Goal: Task Accomplishment & Management: Manage account settings

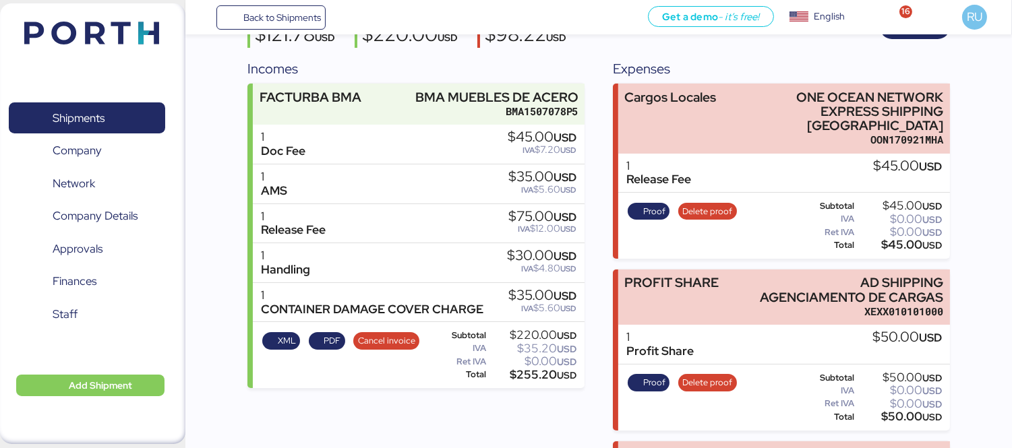
scroll to position [82, 0]
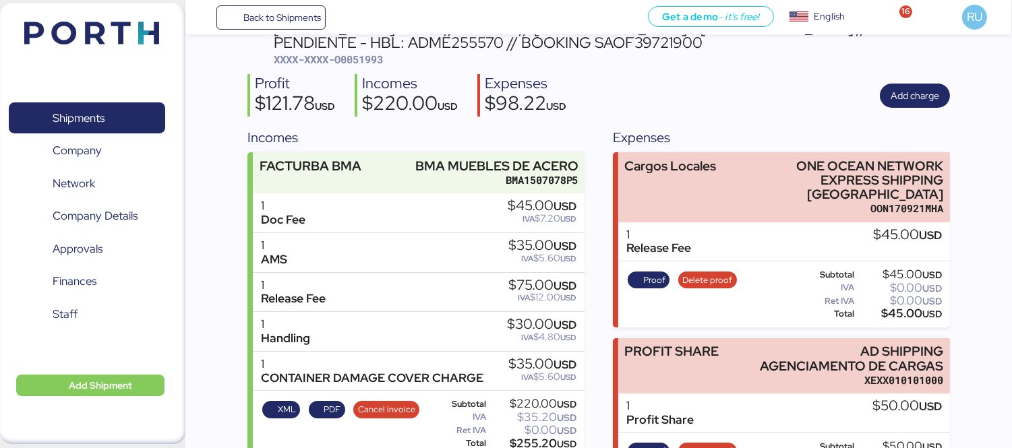
click at [149, 48] on div "Shipments 0 Company 0 Network 0 Company Details 0 Approvals 0 Finances 0 Staff …" at bounding box center [92, 223] width 185 height 441
click at [140, 35] on img at bounding box center [91, 33] width 135 height 23
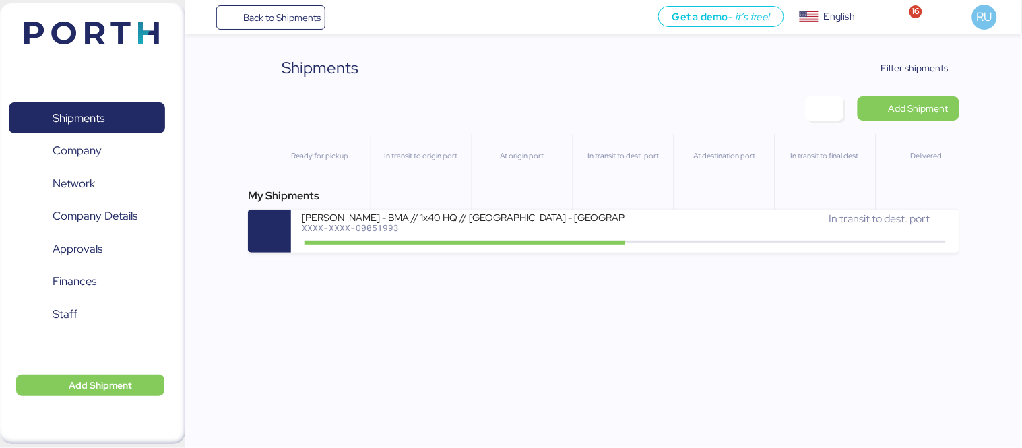
click at [123, 31] on img at bounding box center [91, 33] width 135 height 23
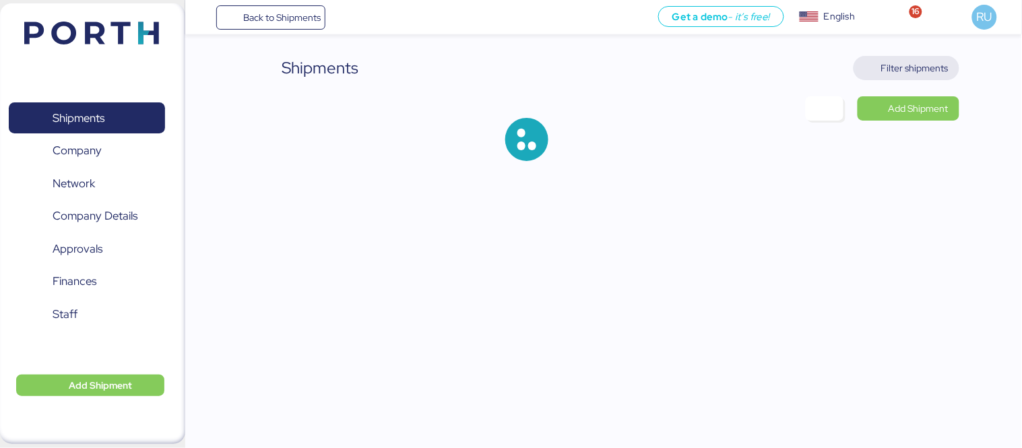
click at [907, 61] on span "Filter shipments" at bounding box center [915, 68] width 67 height 16
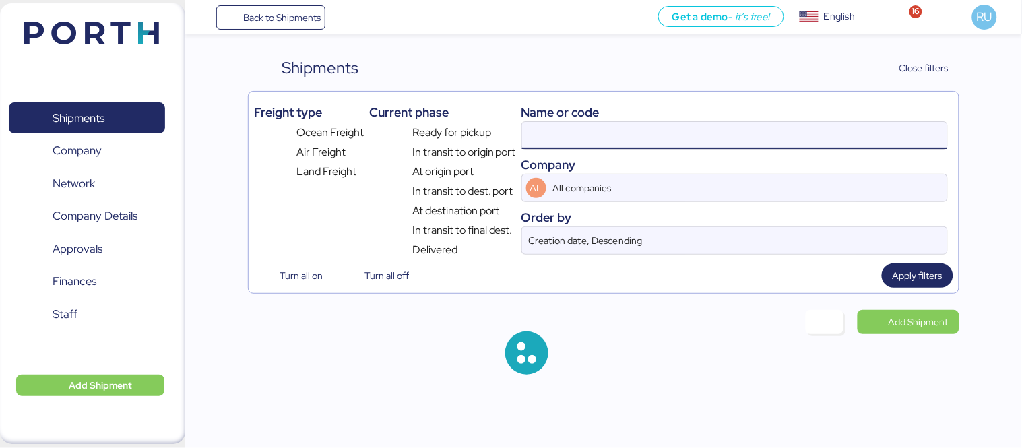
click at [714, 126] on input at bounding box center [734, 135] width 425 height 27
paste input "O0052044"
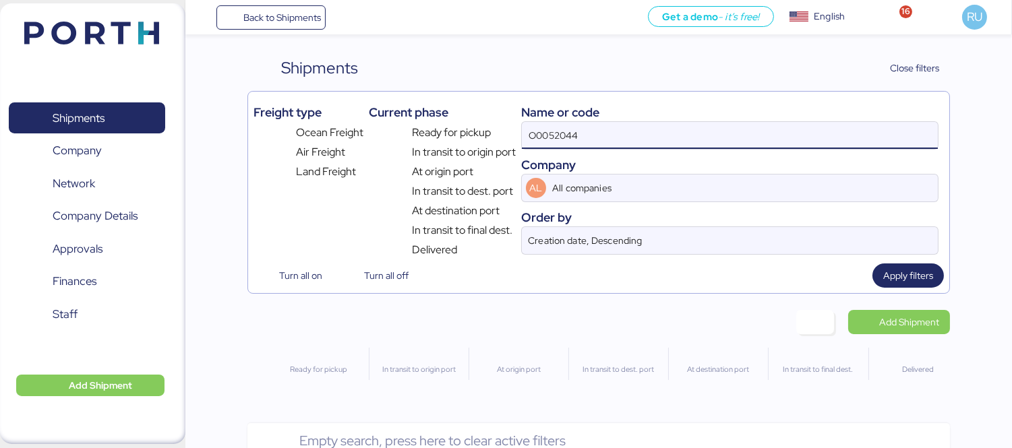
type input "O0052044"
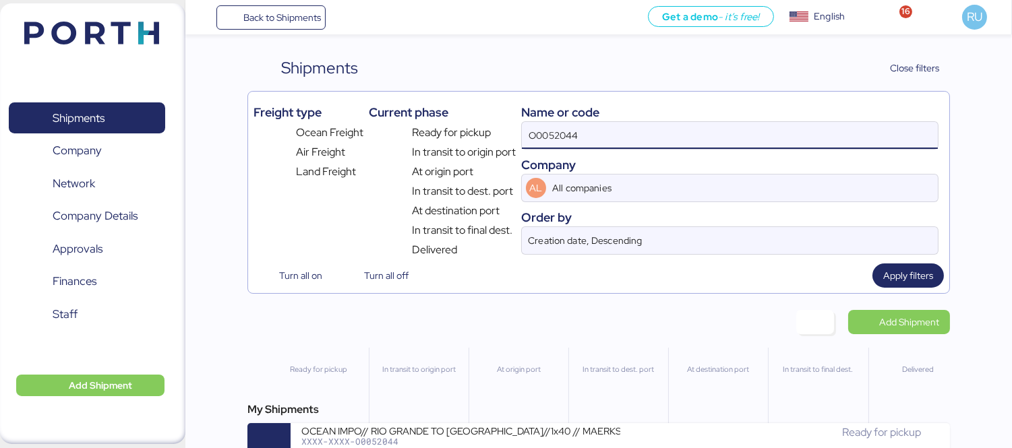
scroll to position [32, 0]
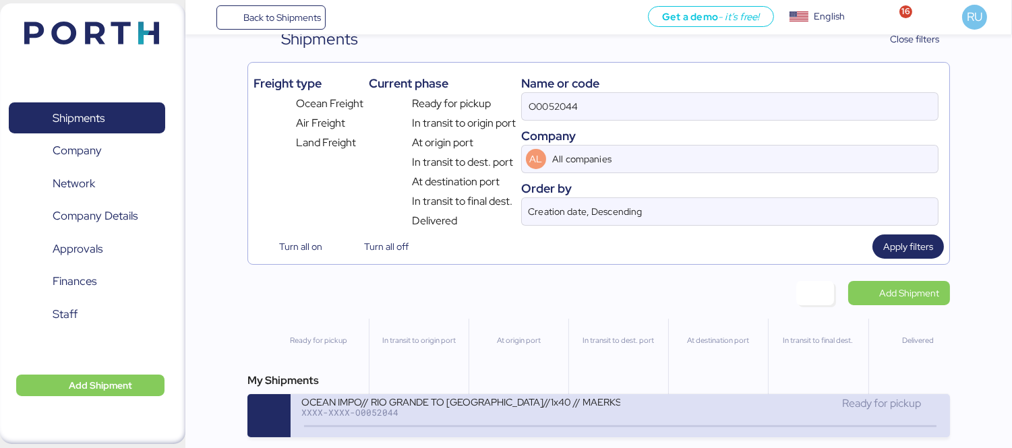
click at [481, 413] on div "XXXX-XXXX-O0052044" at bounding box center [460, 412] width 319 height 9
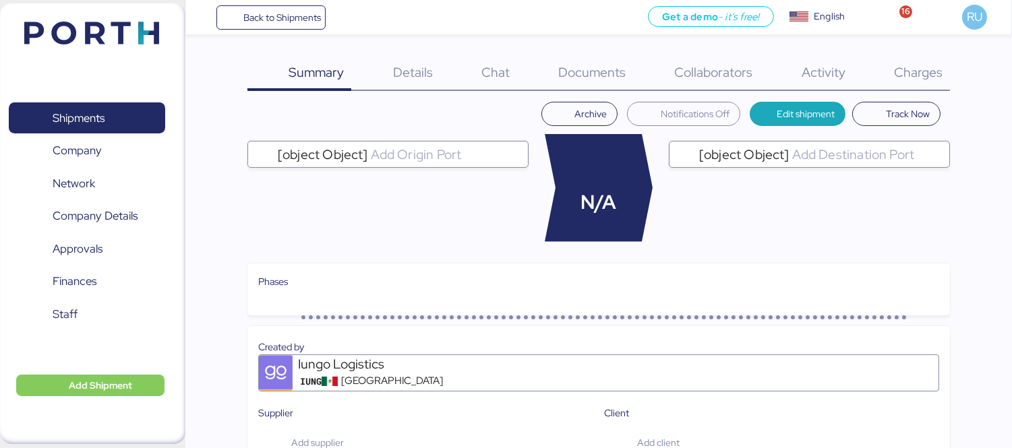
click at [924, 84] on div "Charges 0" at bounding box center [901, 73] width 97 height 35
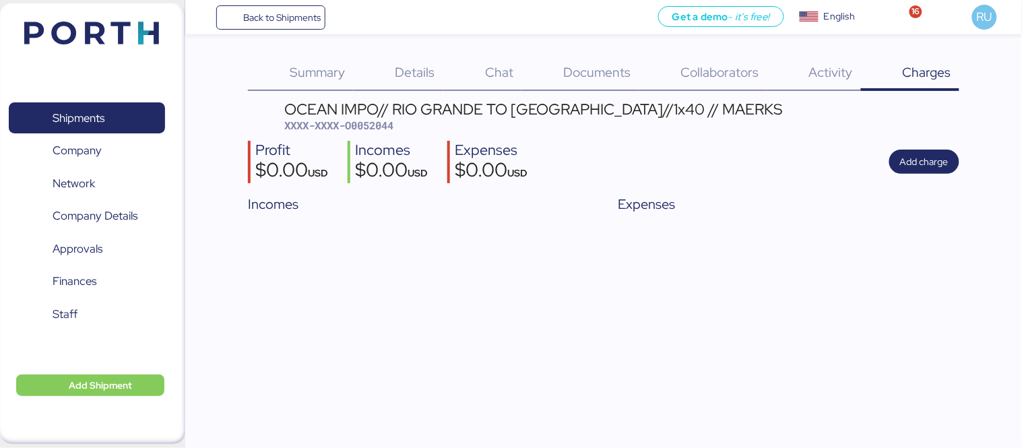
click at [607, 82] on div "Documents 0" at bounding box center [580, 73] width 117 height 35
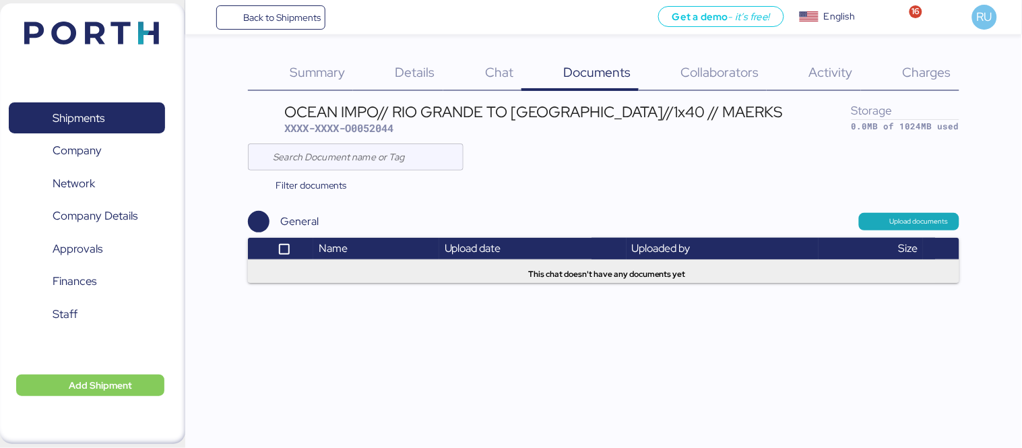
click at [334, 67] on span "Summary" at bounding box center [317, 72] width 55 height 18
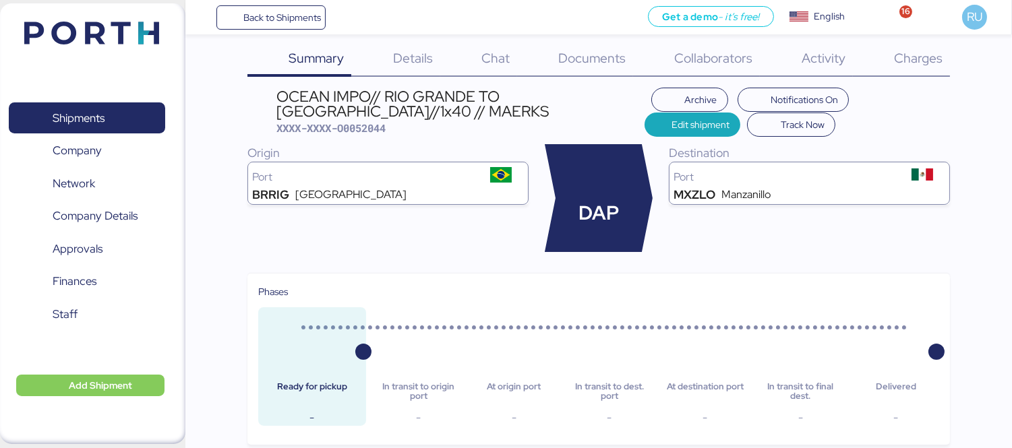
scroll to position [15, 0]
click at [401, 44] on div "Details 0" at bounding box center [395, 58] width 88 height 35
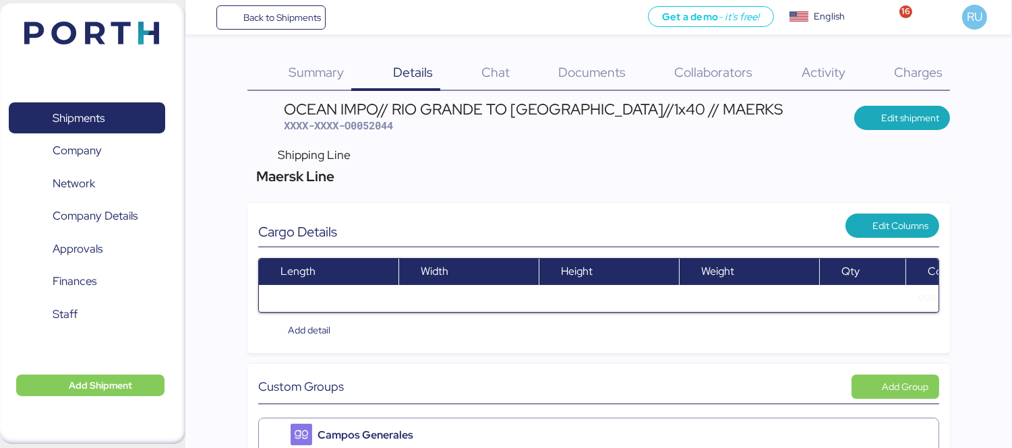
click at [76, 1] on aside "Shipments 0 Company 0 Network 0 Company Details 0 Approvals 0 Finances 0 Staff …" at bounding box center [92, 224] width 185 height 448
click at [103, 36] on img at bounding box center [91, 33] width 135 height 23
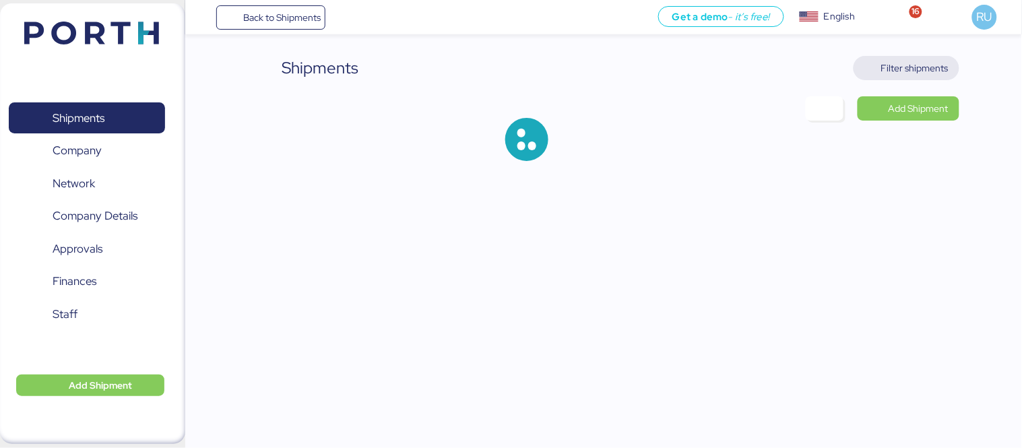
click at [888, 76] on span "Filter shipments" at bounding box center [907, 68] width 84 height 19
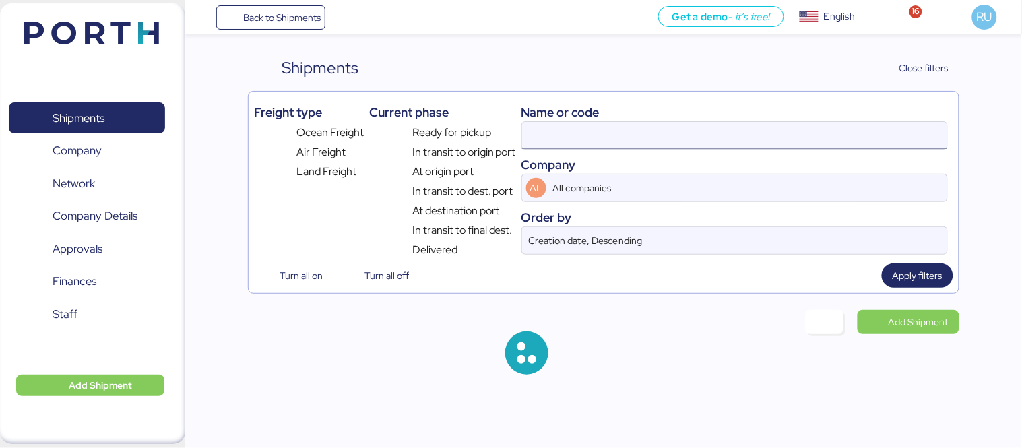
click at [757, 128] on input at bounding box center [734, 135] width 425 height 27
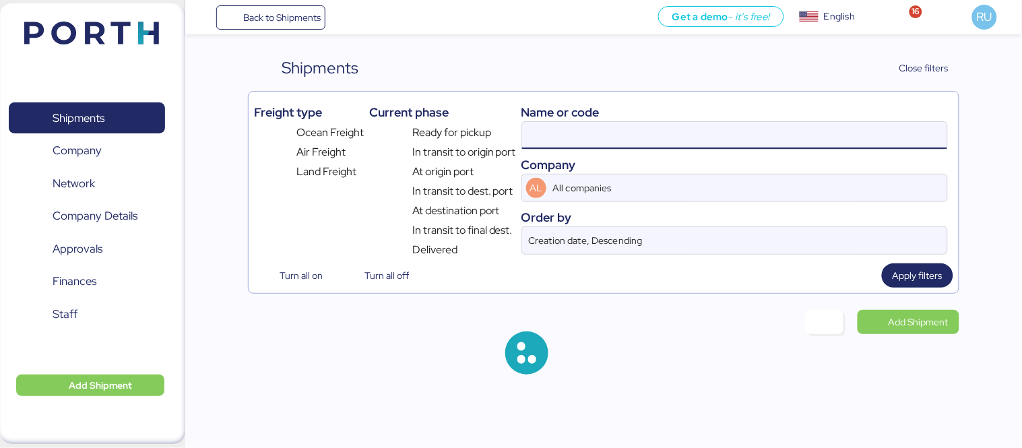
paste input "O0052117"
type input "O0052117"
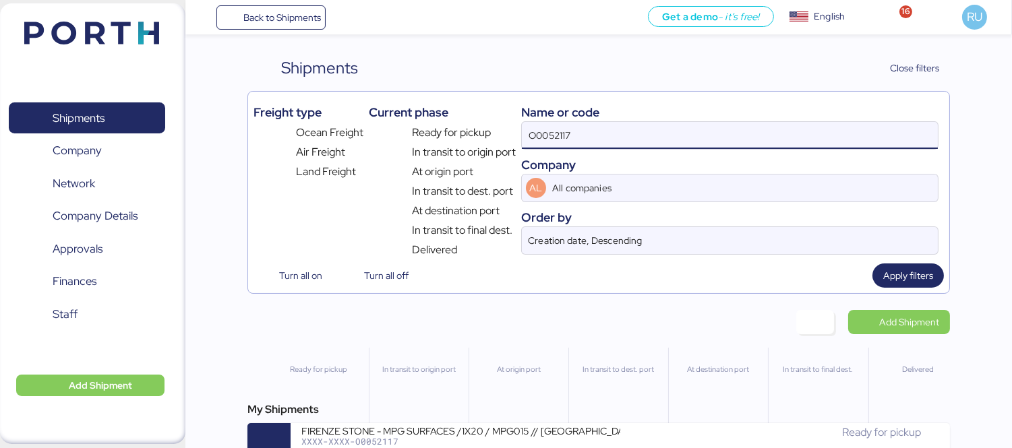
scroll to position [32, 0]
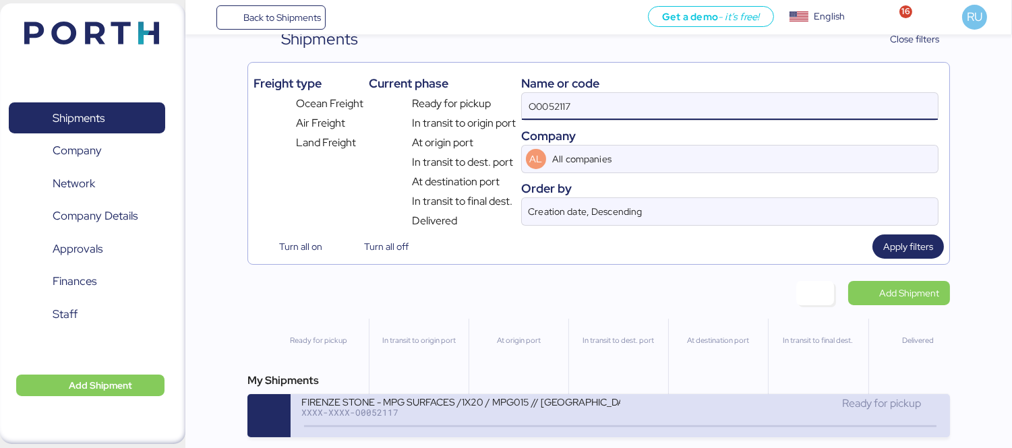
click at [550, 405] on div "FIRENZE STONE - MPG SURFACES /1X20 / MPG015 // [GEOGRAPHIC_DATA] - [GEOGRAPHIC_…" at bounding box center [460, 401] width 319 height 11
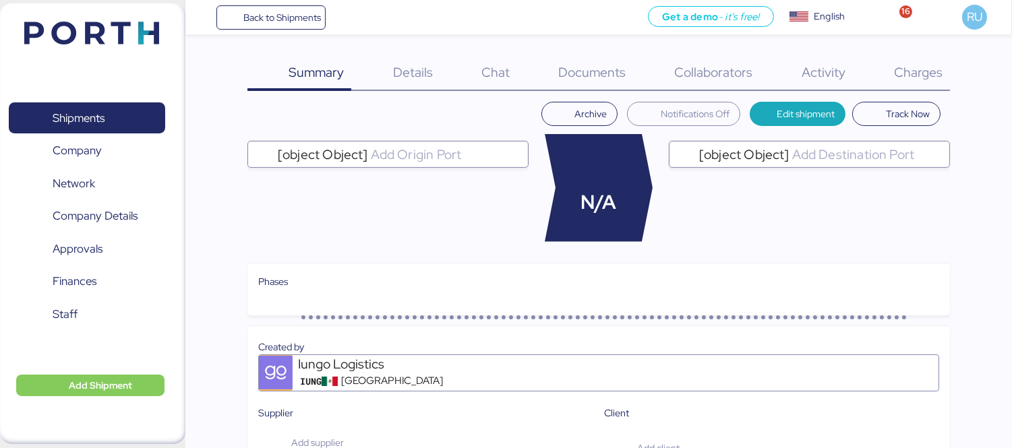
click at [900, 66] on span "Charges" at bounding box center [918, 72] width 49 height 18
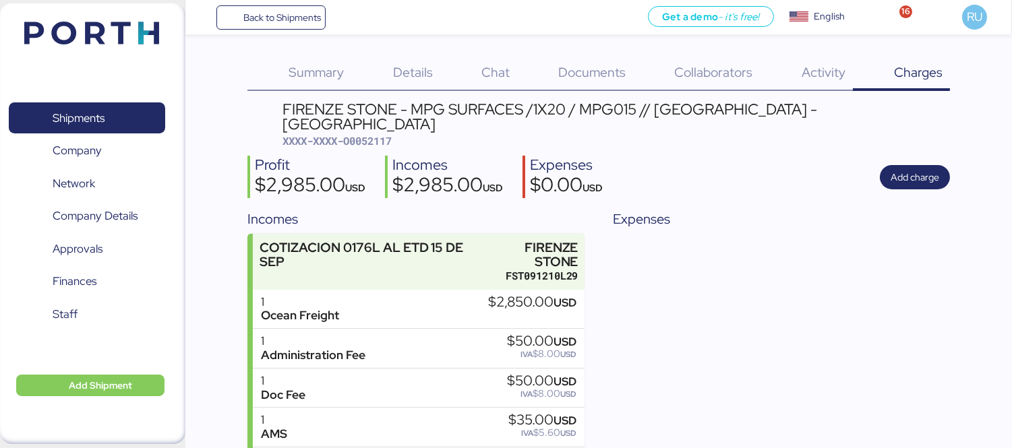
click at [593, 67] on span "Documents" at bounding box center [591, 72] width 67 height 18
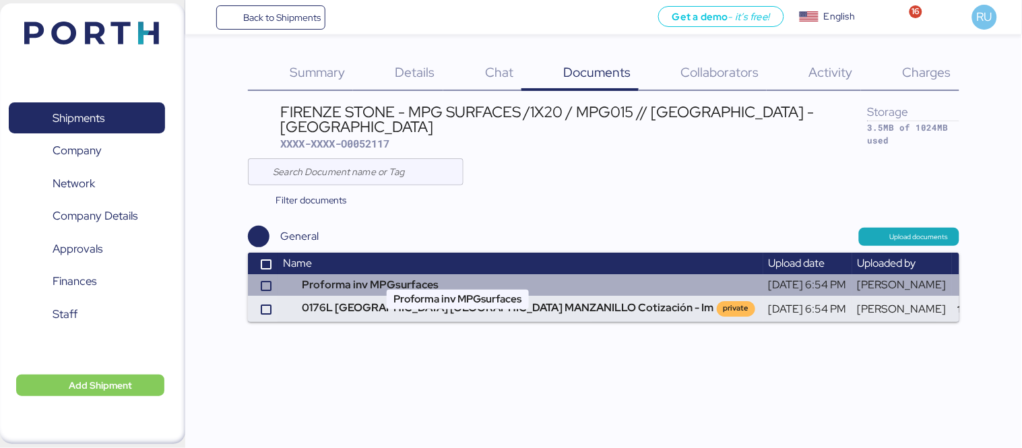
click at [394, 274] on td "Proforma inv MPGsurfaces" at bounding box center [521, 285] width 486 height 22
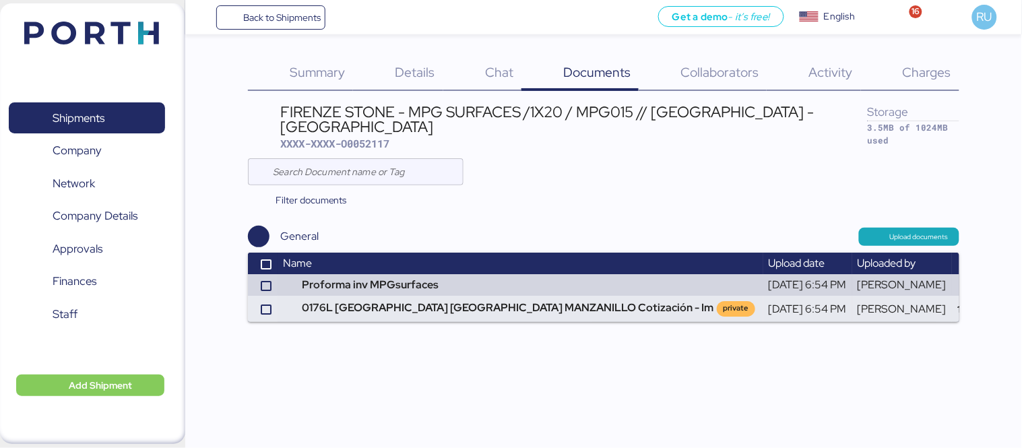
click at [937, 67] on span "Charges" at bounding box center [927, 72] width 49 height 18
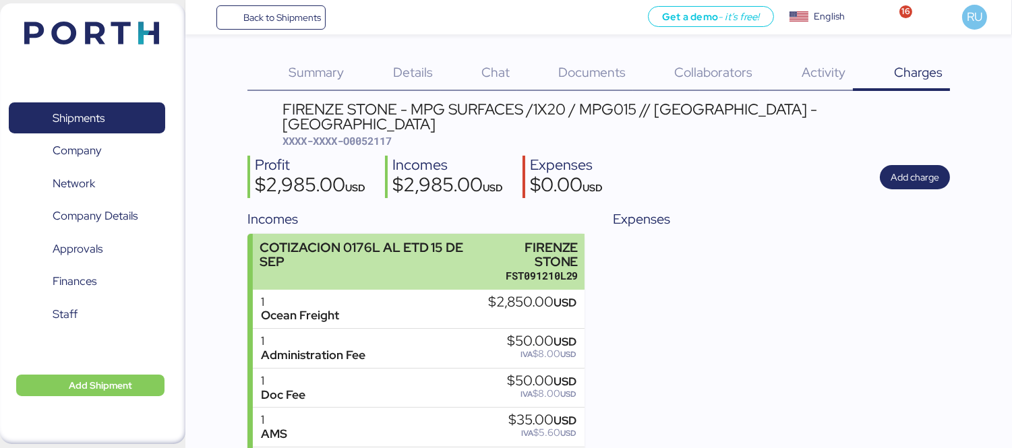
scroll to position [59, 0]
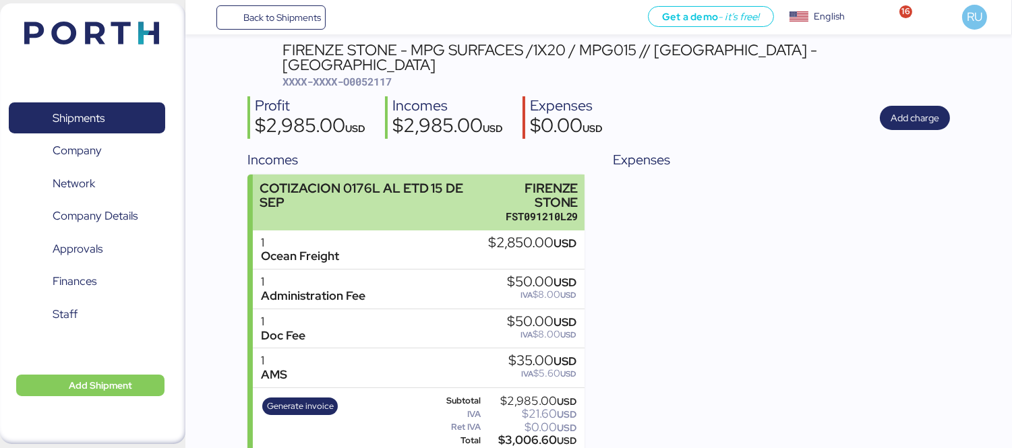
click at [399, 181] on div "COTIZACION 0176L AL ETD 15 DE SEP" at bounding box center [368, 195] width 218 height 28
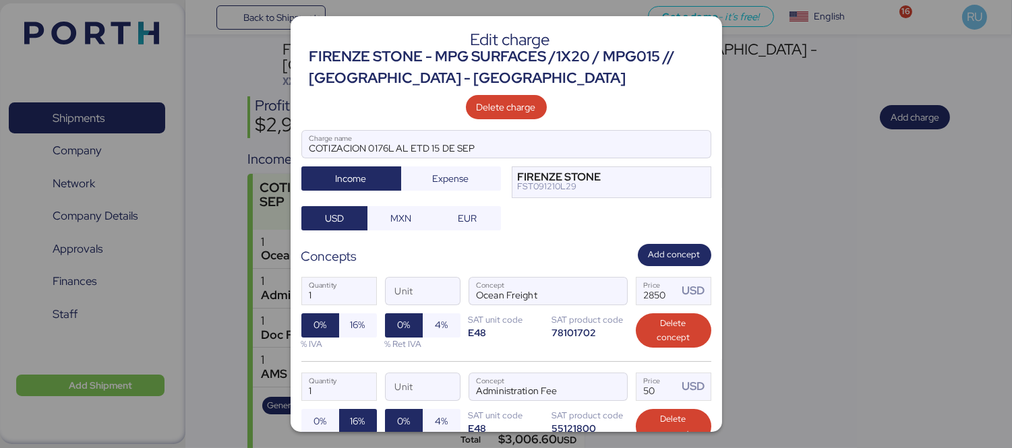
scroll to position [324, 0]
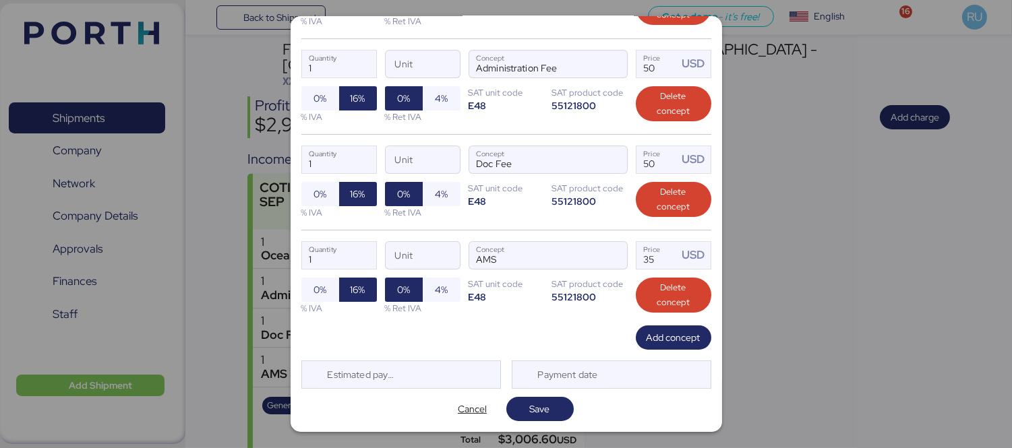
click at [659, 324] on div "1 Quantity Unit AMS Concept 35 Price USD 0% 16% % IVA 0% 4% % Ret IVA SAT unit …" at bounding box center [506, 278] width 410 height 96
click at [659, 326] on span "Add concept" at bounding box center [673, 338] width 75 height 24
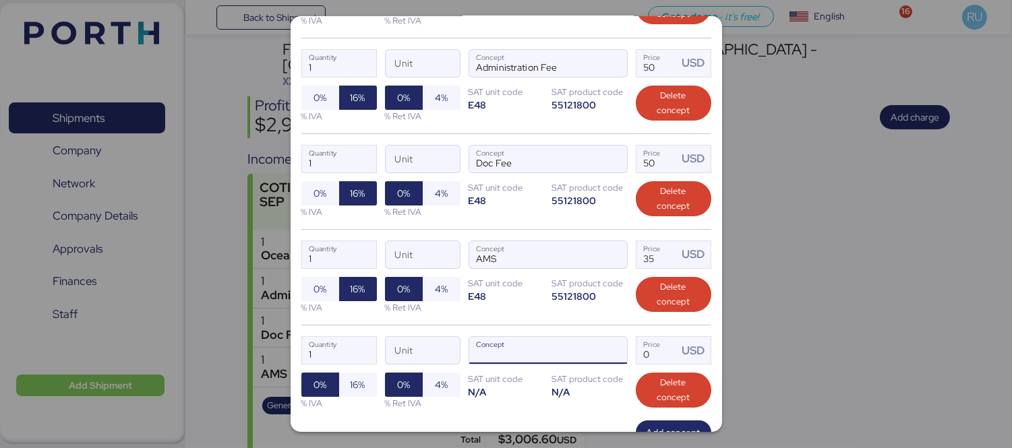
click at [581, 346] on input "Concept" at bounding box center [531, 350] width 125 height 27
type input "C"
click at [623, 325] on div "1 Quantity Unit AMS Concept 35 Price USD 0% 16% % IVA 0% 4% % Ret IVA SAT unit …" at bounding box center [506, 277] width 410 height 96
click at [571, 350] on input "Concept" at bounding box center [531, 350] width 125 height 27
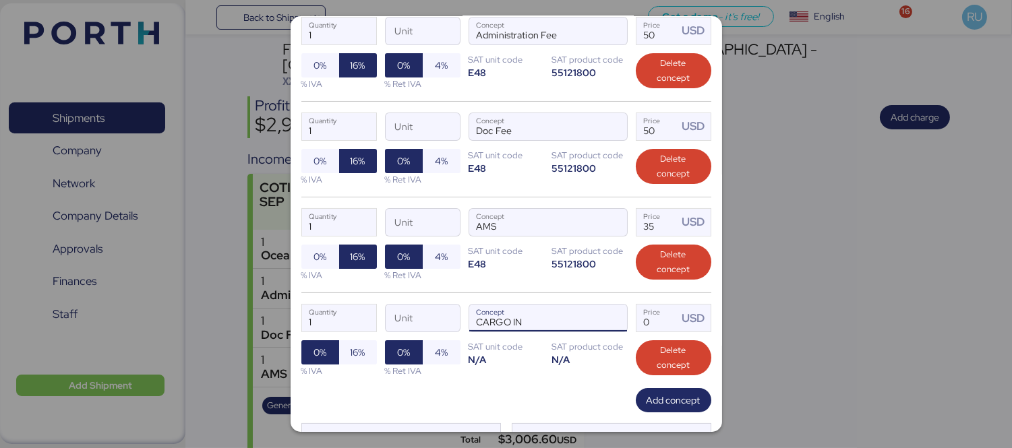
scroll to position [359, 0]
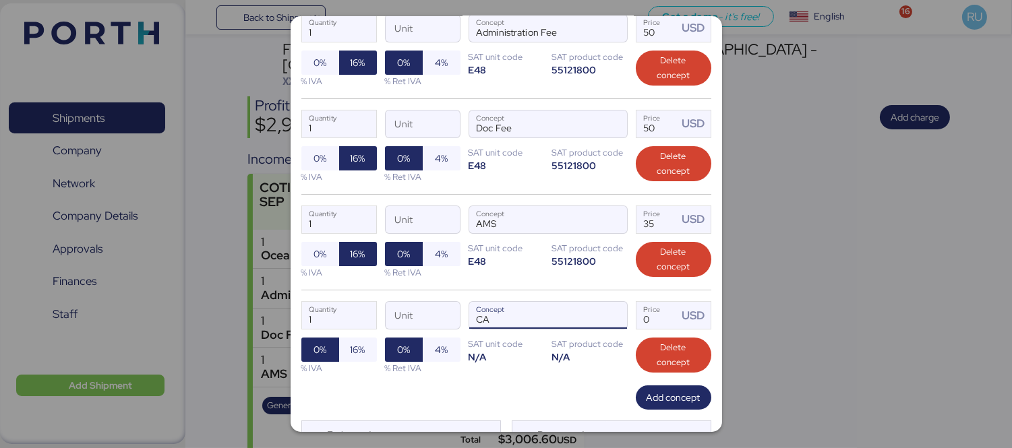
type input "C"
click at [602, 363] on div "N/A" at bounding box center [589, 356] width 75 height 13
click at [615, 318] on span "button" at bounding box center [613, 319] width 28 height 28
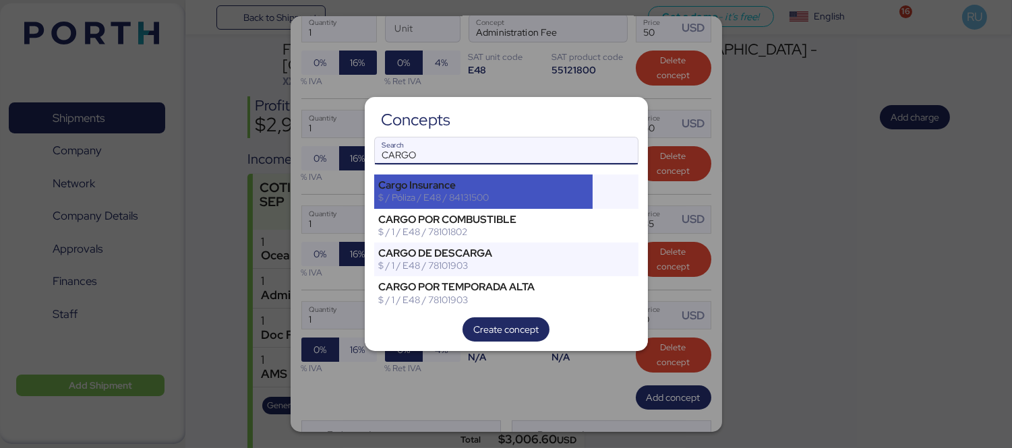
type input "CARGO"
click at [487, 197] on div "$ / Póliza / E48 / 84131500" at bounding box center [484, 197] width 210 height 12
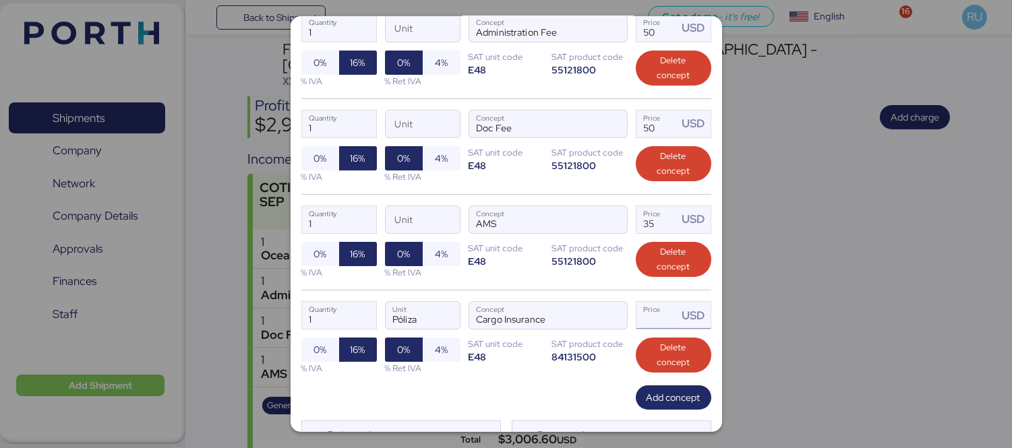
click at [656, 326] on input "Price USD" at bounding box center [657, 315] width 42 height 27
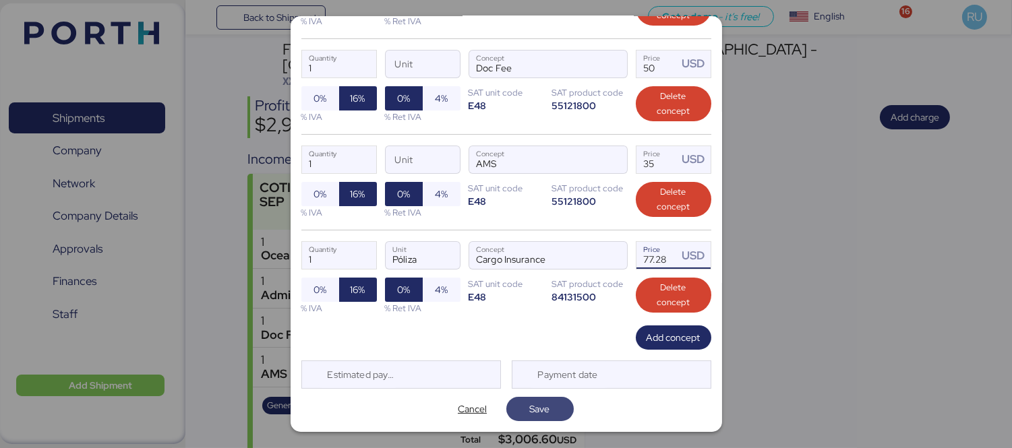
type input "77.28"
click at [545, 408] on span "Save" at bounding box center [540, 409] width 46 height 19
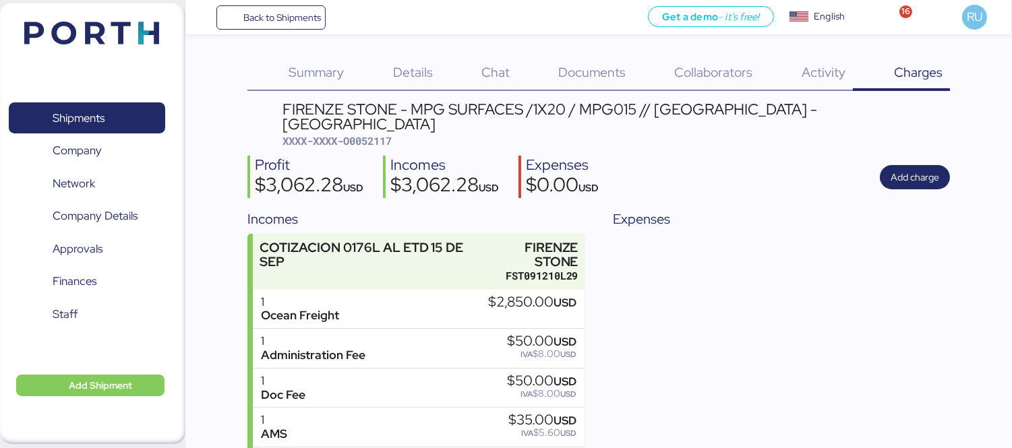
scroll to position [99, 0]
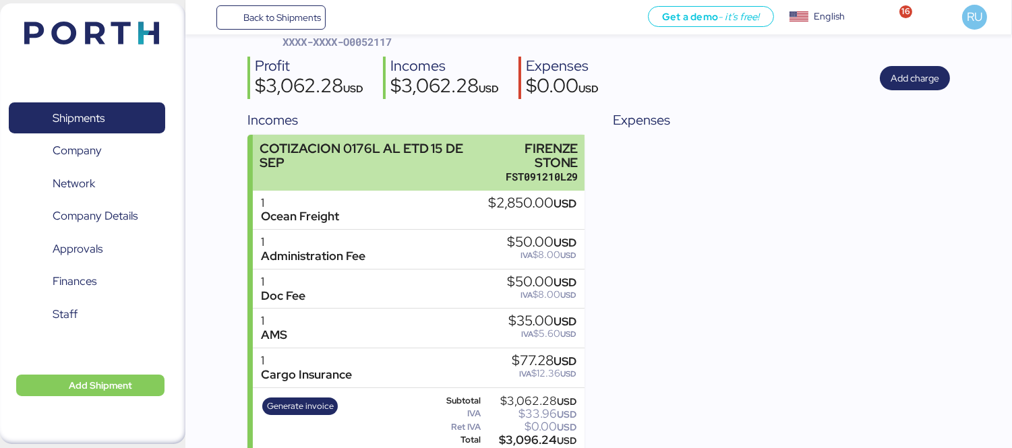
click at [422, 142] on div "COTIZACION 0176L AL ETD 15 DE SEP" at bounding box center [368, 156] width 218 height 28
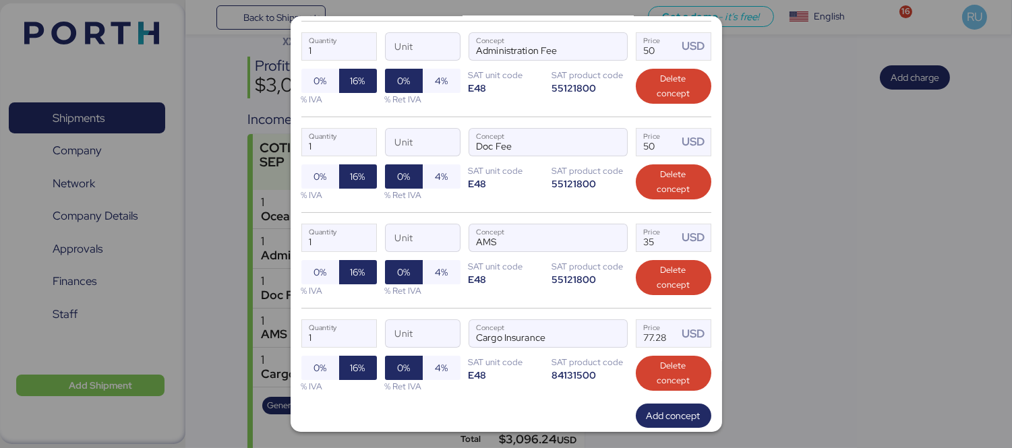
scroll to position [419, 0]
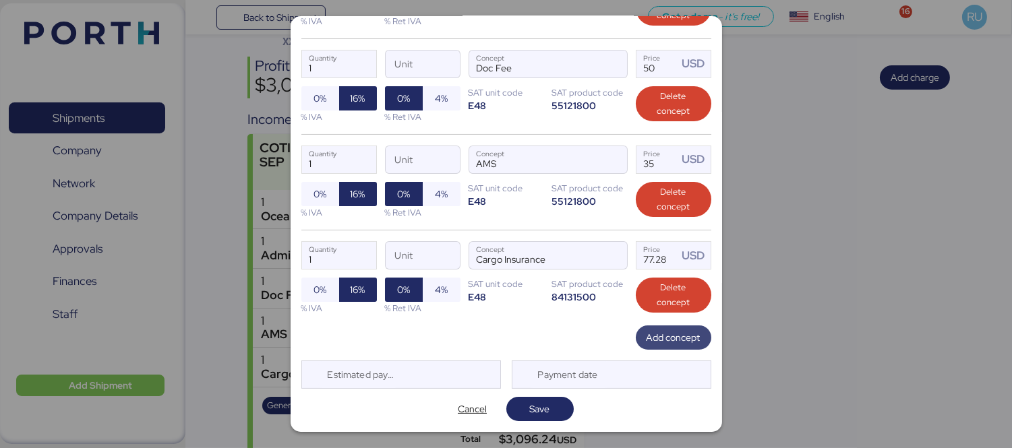
click at [654, 335] on span "Add concept" at bounding box center [673, 338] width 54 height 16
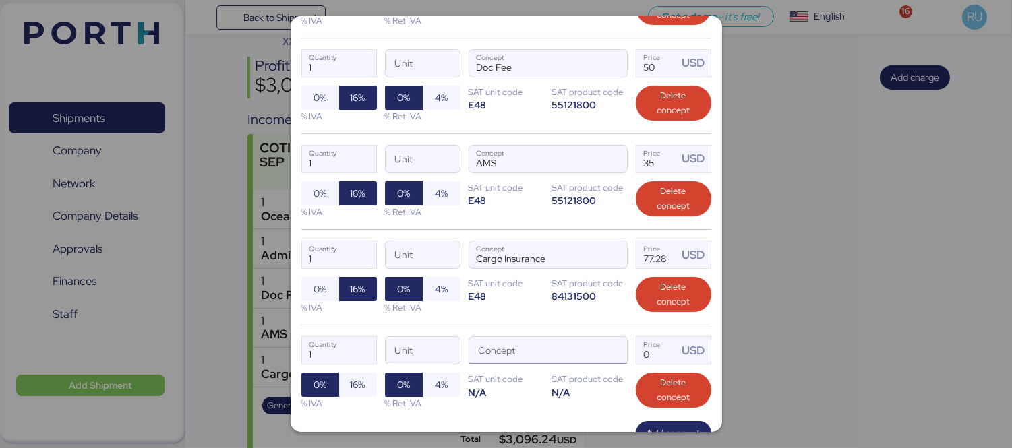
click at [557, 349] on input "Concept" at bounding box center [531, 350] width 125 height 27
type input "C"
click at [607, 352] on span "button" at bounding box center [613, 354] width 28 height 28
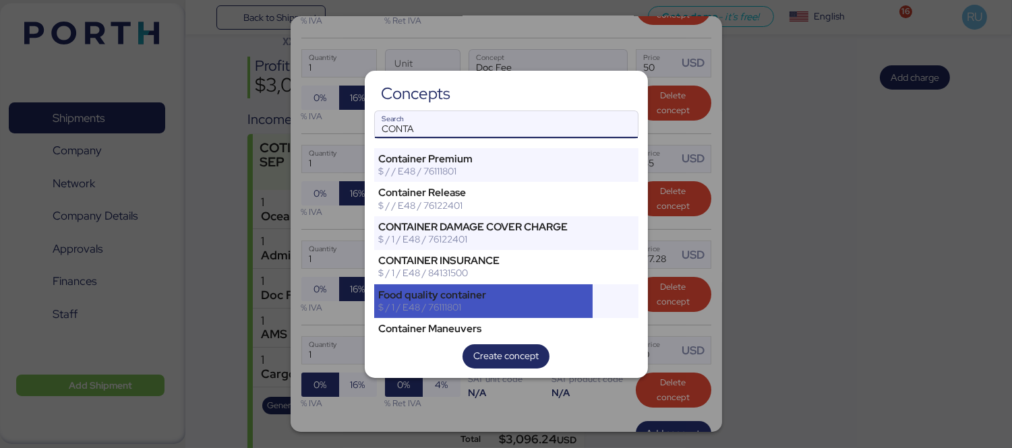
scroll to position [49, 0]
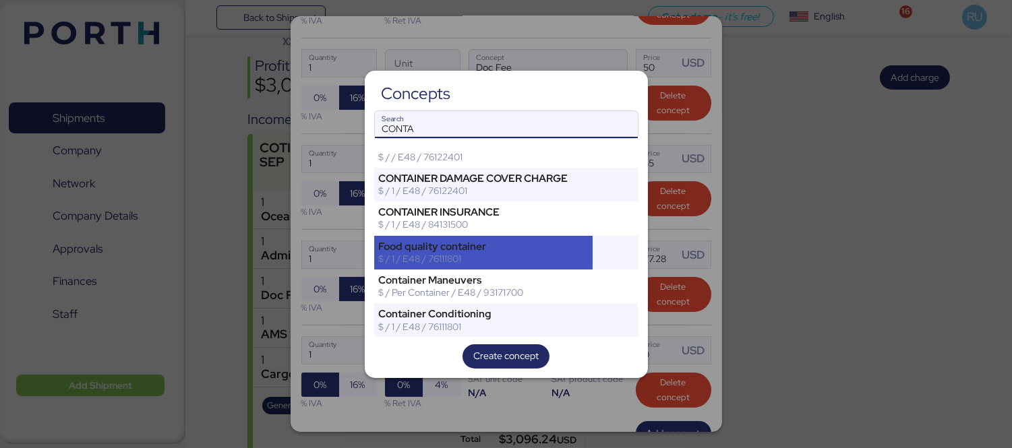
type input "CONTA"
click at [523, 238] on div "Food quality container $ / 1 / E48 / 76111801" at bounding box center [483, 253] width 219 height 34
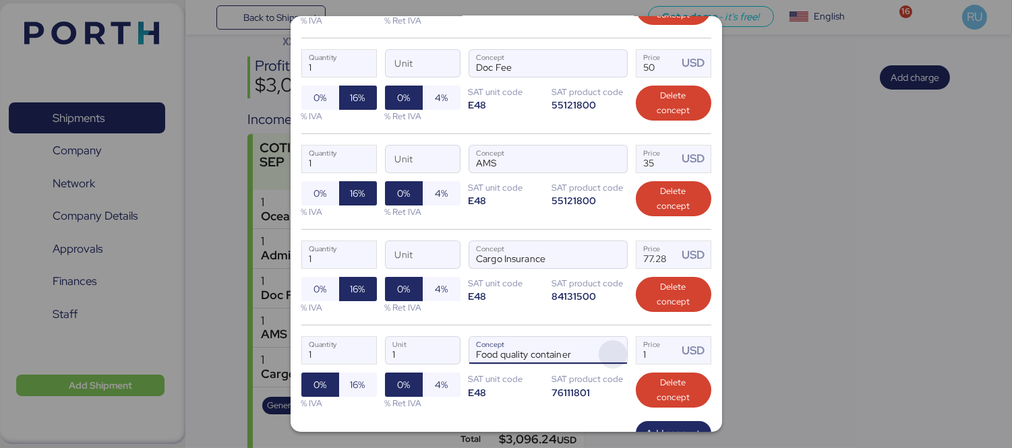
click at [599, 353] on span "button" at bounding box center [613, 354] width 28 height 28
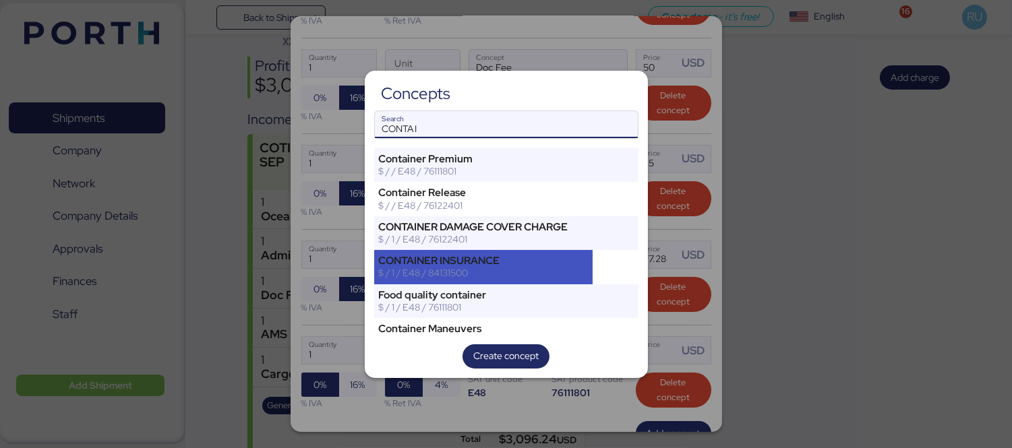
type input "CONTAI"
click at [488, 268] on div "$ / 1 / E48 / 84131500" at bounding box center [484, 273] width 210 height 12
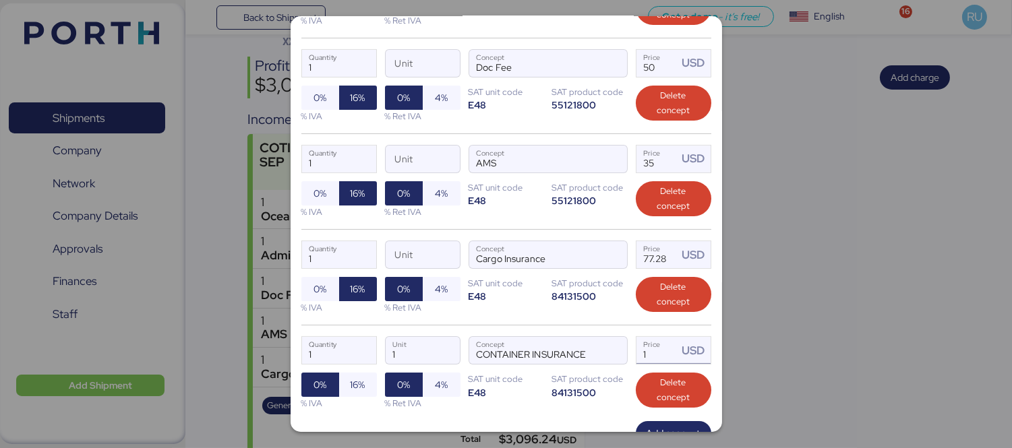
click at [652, 358] on input "1" at bounding box center [657, 350] width 42 height 27
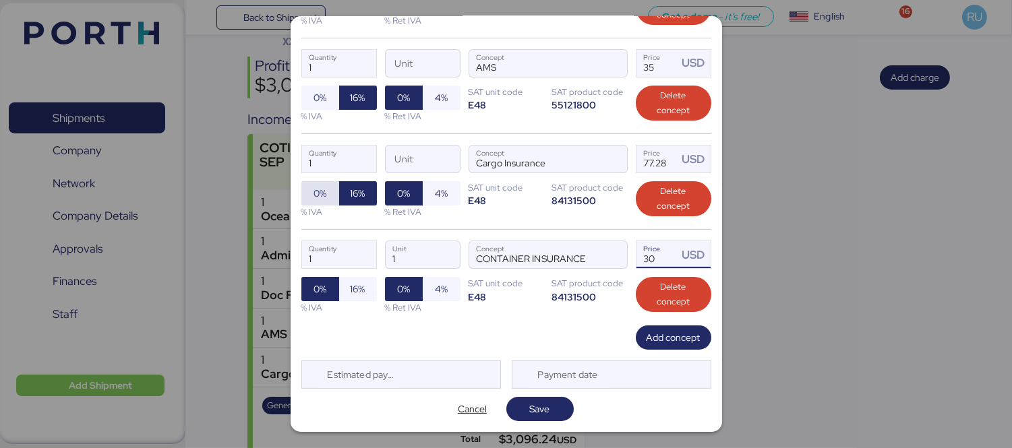
type input "30"
click at [324, 185] on span "0%" at bounding box center [319, 193] width 13 height 16
click at [531, 415] on span "Save" at bounding box center [540, 409] width 20 height 16
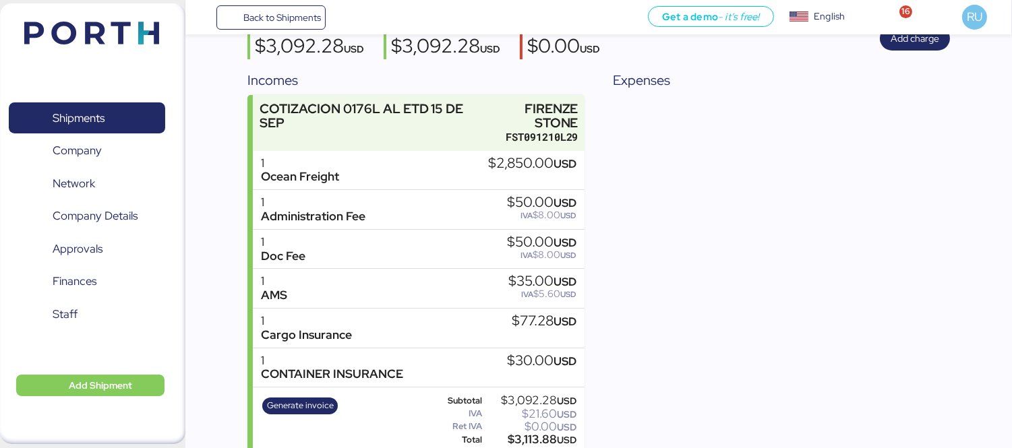
scroll to position [0, 0]
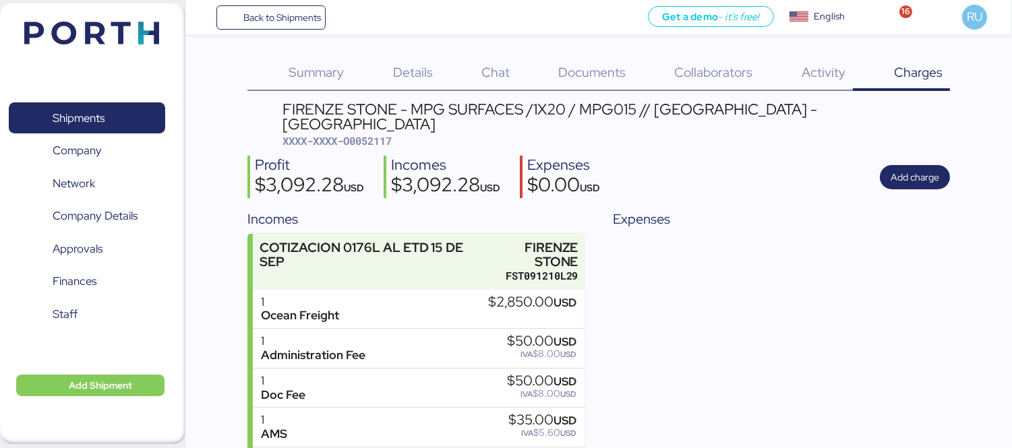
click at [580, 86] on div "Documents 0" at bounding box center [575, 73] width 116 height 35
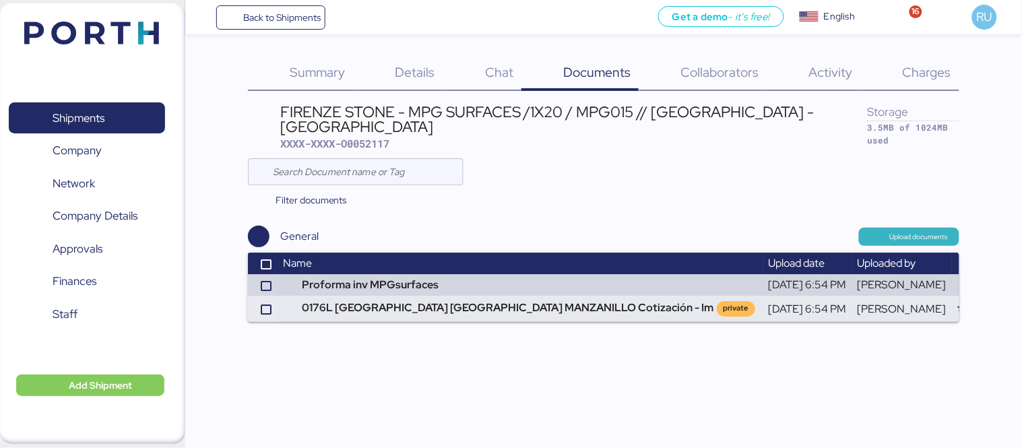
click at [898, 231] on span "Upload documents" at bounding box center [919, 237] width 59 height 12
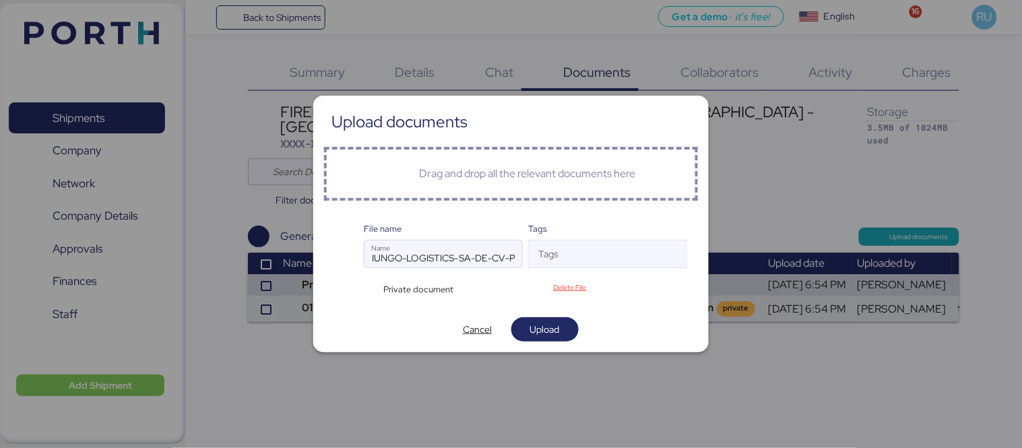
click at [384, 287] on span "Private document" at bounding box center [419, 289] width 70 height 13
click at [369, 285] on div "Private document" at bounding box center [416, 289] width 104 height 13
click at [369, 286] on div "Private document" at bounding box center [416, 289] width 104 height 13
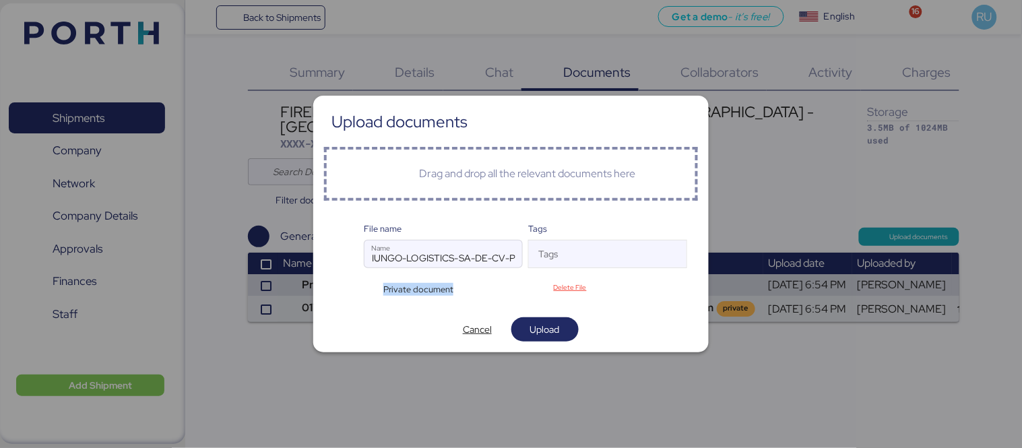
click at [377, 290] on div "Private document" at bounding box center [416, 289] width 104 height 13
click at [372, 288] on div "Private document" at bounding box center [416, 289] width 104 height 13
click at [369, 287] on div "Private document" at bounding box center [416, 289] width 104 height 13
click at [543, 330] on span "Upload" at bounding box center [545, 330] width 30 height 16
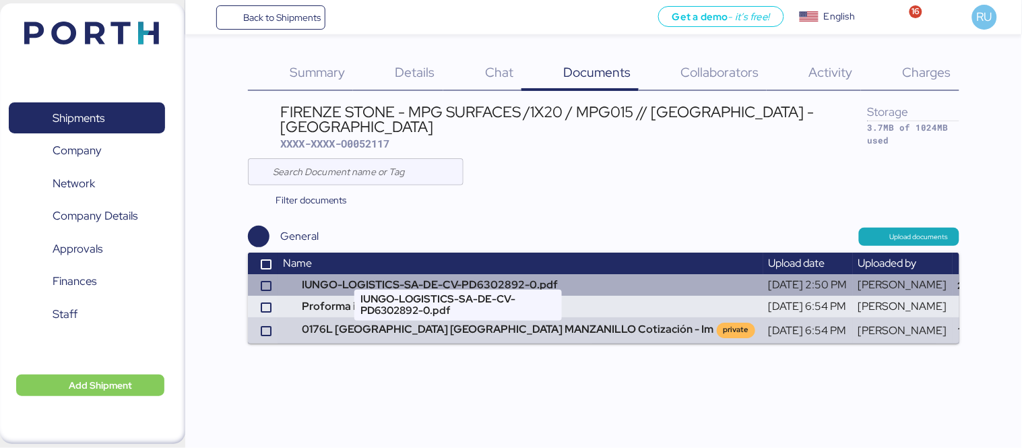
click at [332, 274] on td "IUNGO-LOGISTICS-SA-DE-CV-PD6302892-0.pdf" at bounding box center [521, 285] width 486 height 22
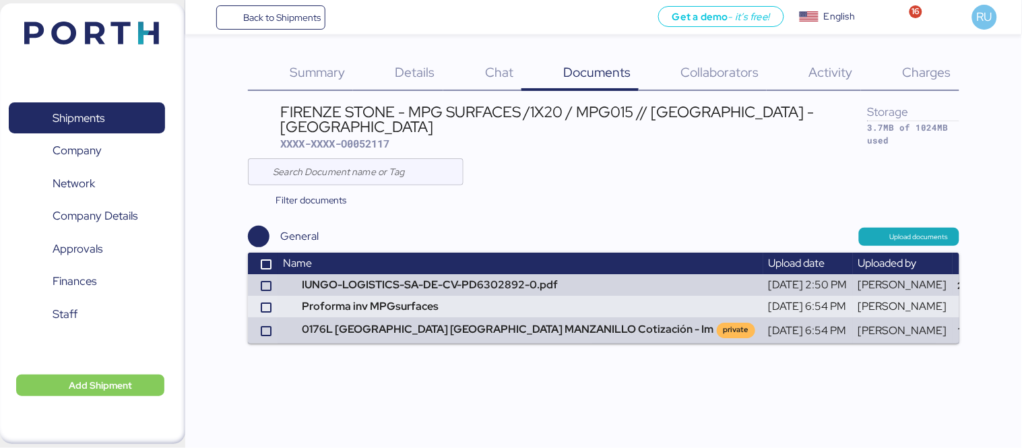
click at [917, 79] on span "Charges" at bounding box center [927, 72] width 49 height 18
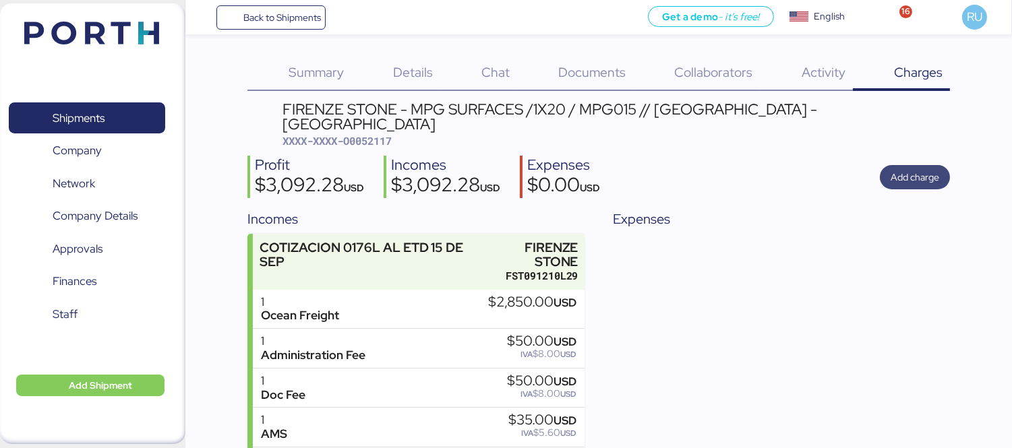
click at [891, 169] on span "Add charge" at bounding box center [914, 177] width 49 height 16
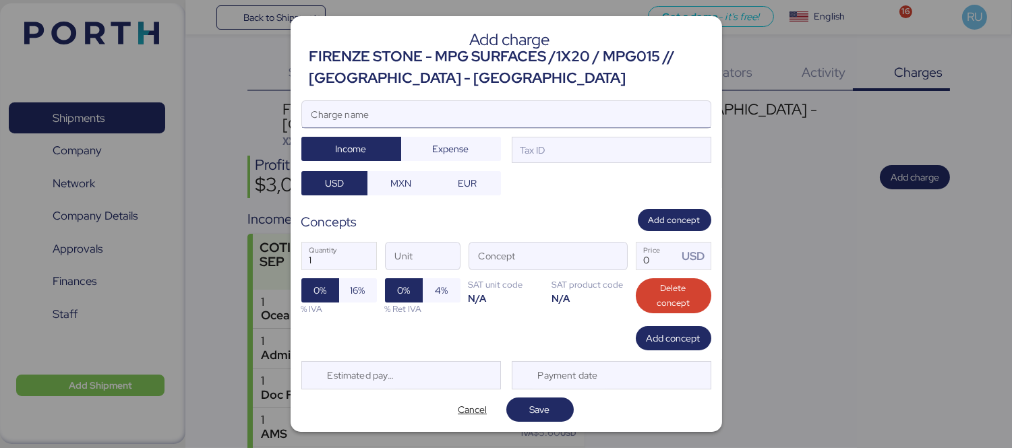
click at [636, 101] on input "Charge name" at bounding box center [506, 114] width 408 height 27
type input "C"
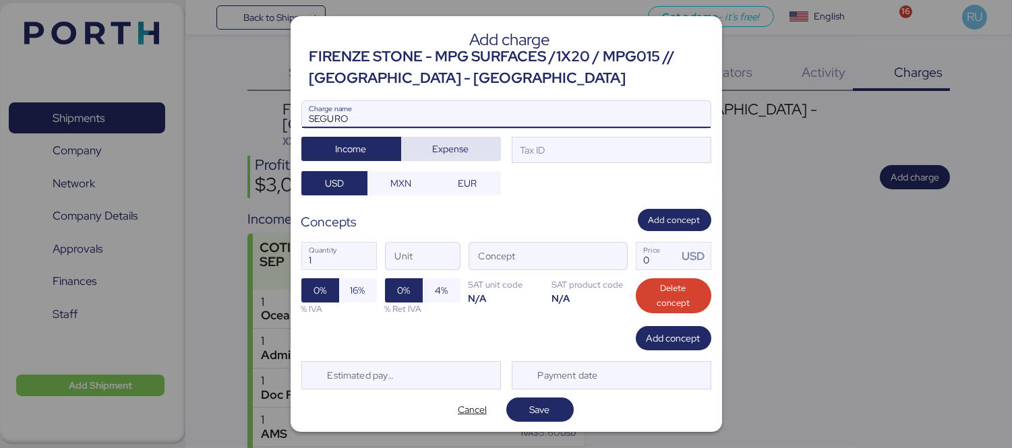
type input "SEGURO"
click at [459, 155] on span "Expense" at bounding box center [451, 149] width 36 height 16
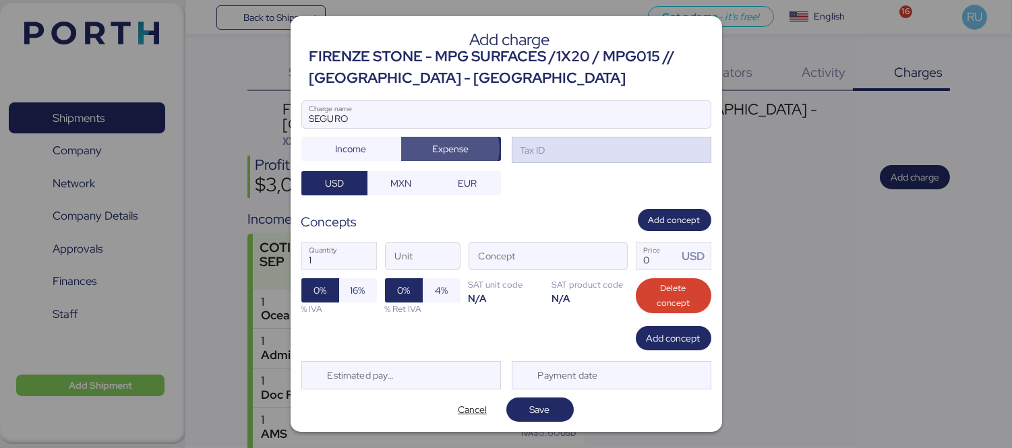
click at [555, 159] on div "Tax ID" at bounding box center [612, 150] width 200 height 27
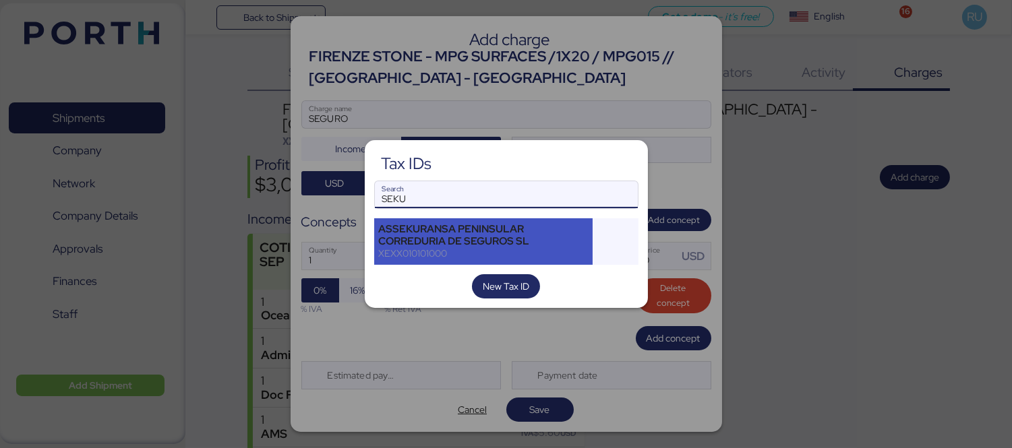
type input "SEKU"
click at [477, 250] on div "XEXX010101000" at bounding box center [484, 253] width 210 height 12
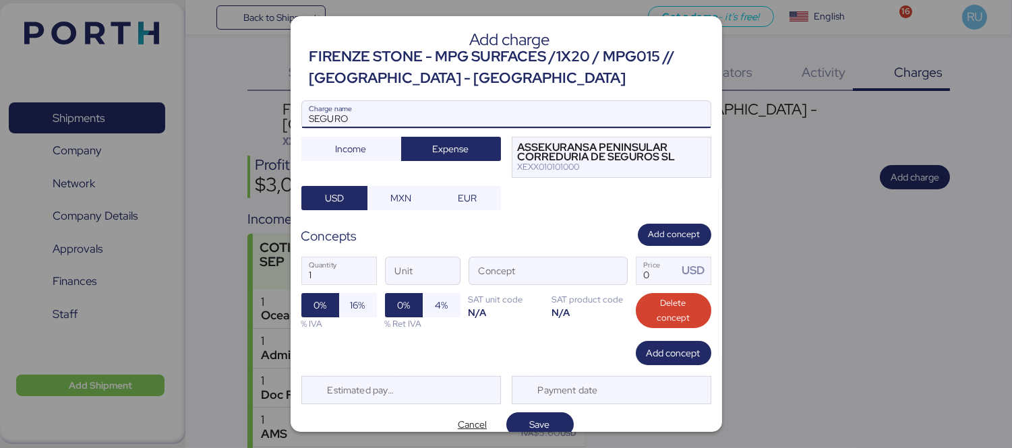
click at [425, 111] on input "SEGURO" at bounding box center [506, 114] width 408 height 27
paste input "PD6302892-0"
click at [348, 116] on input "SEGURO PD6302892-0" at bounding box center [506, 114] width 408 height 27
type input "SEGURO PD6302892-0"
click at [401, 192] on span "MXN" at bounding box center [400, 198] width 21 height 16
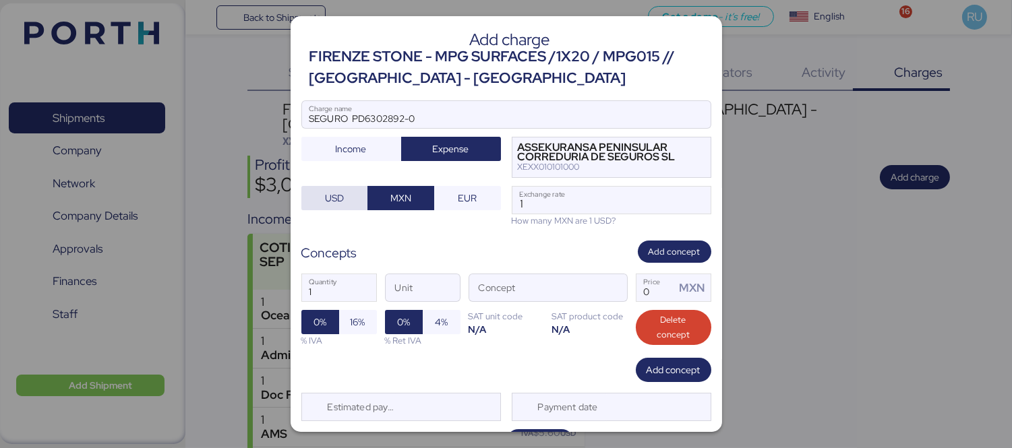
click at [359, 196] on span "USD" at bounding box center [334, 198] width 67 height 24
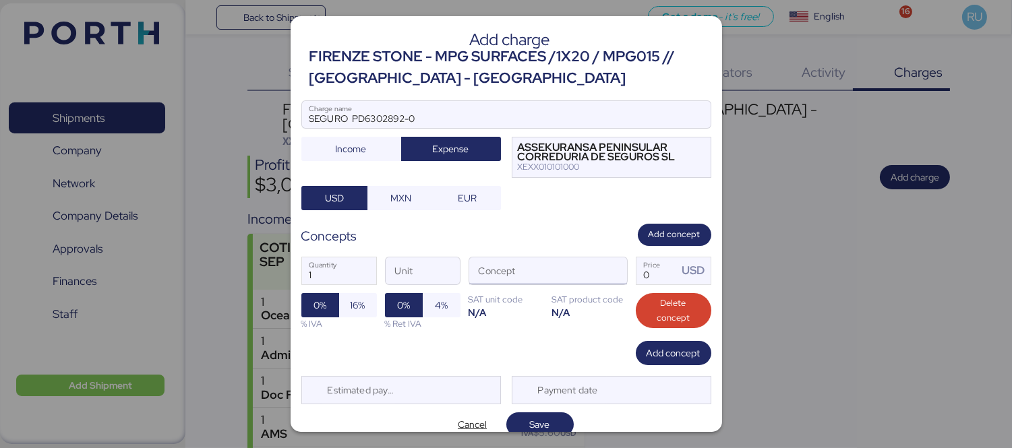
click at [551, 274] on input "Concept" at bounding box center [531, 270] width 125 height 27
click at [599, 270] on span "button" at bounding box center [613, 274] width 28 height 28
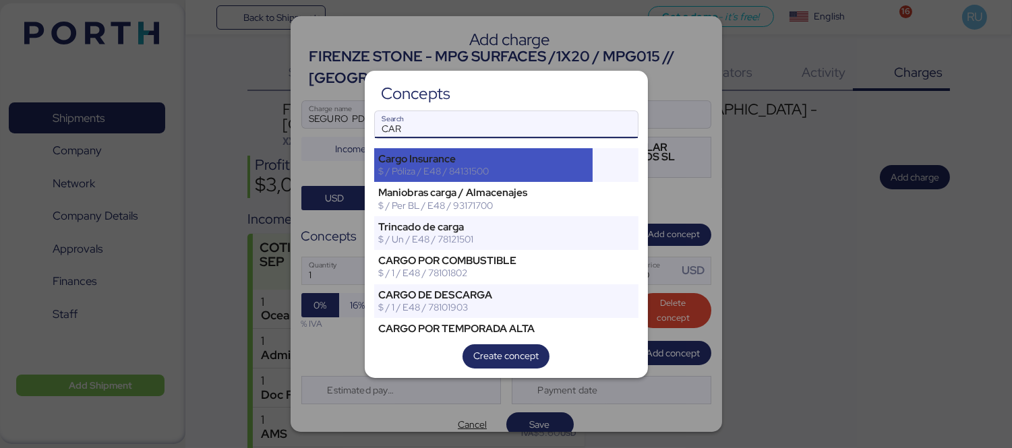
type input "CAR"
click at [519, 156] on div "Cargo Insurance" at bounding box center [484, 159] width 210 height 12
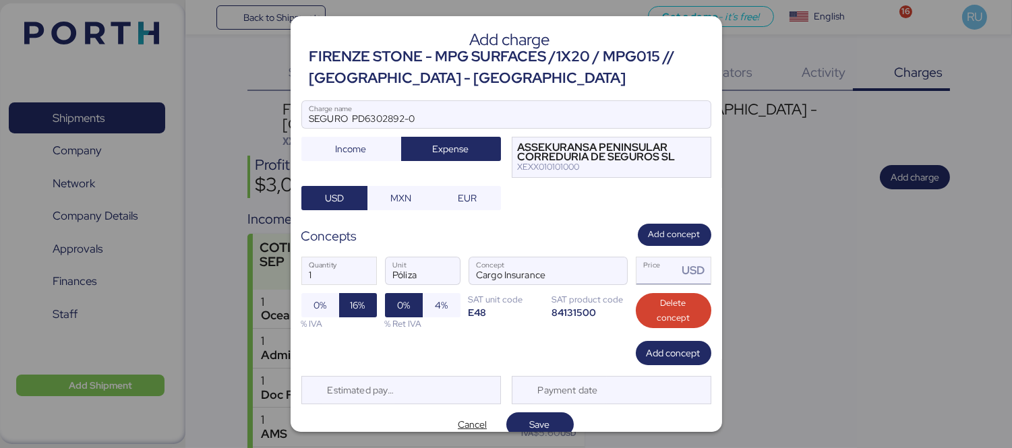
click at [644, 279] on input "Price USD" at bounding box center [657, 270] width 42 height 27
click at [656, 278] on input "38" at bounding box center [657, 270] width 42 height 27
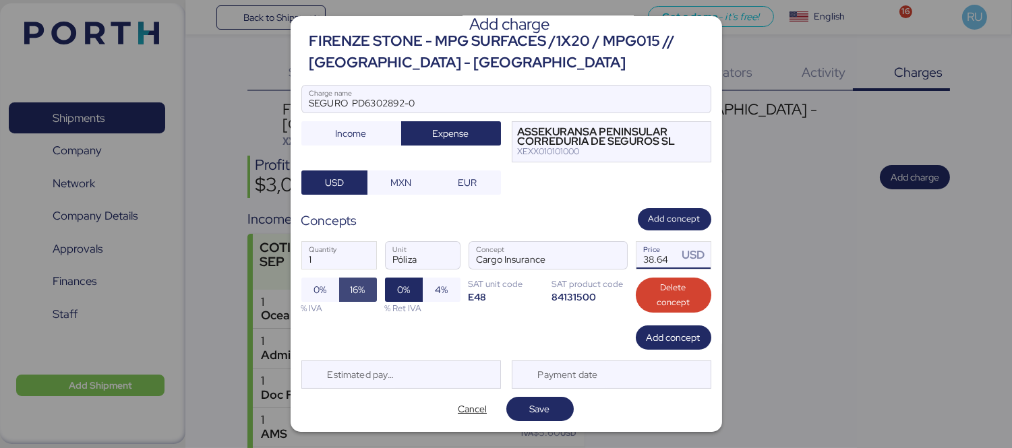
type input "38.64"
click at [339, 291] on span "16%" at bounding box center [358, 290] width 38 height 24
click at [317, 295] on span "0%" at bounding box center [319, 290] width 13 height 16
click at [538, 398] on span "Save" at bounding box center [539, 409] width 67 height 24
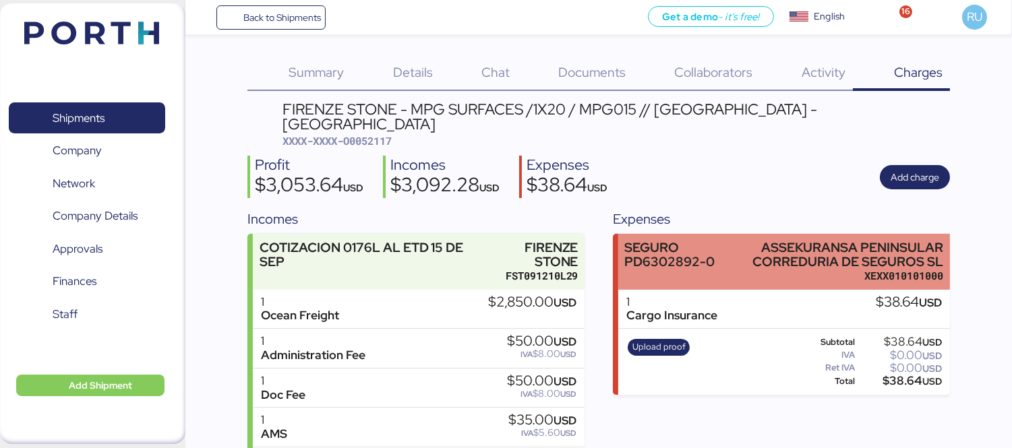
click at [703, 241] on div "SEGURO PD6302892-0" at bounding box center [684, 255] width 121 height 28
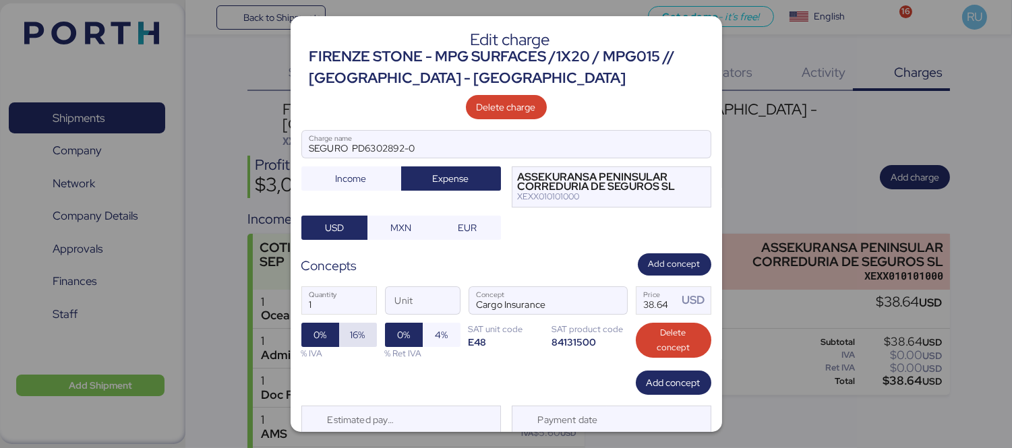
scroll to position [44, 0]
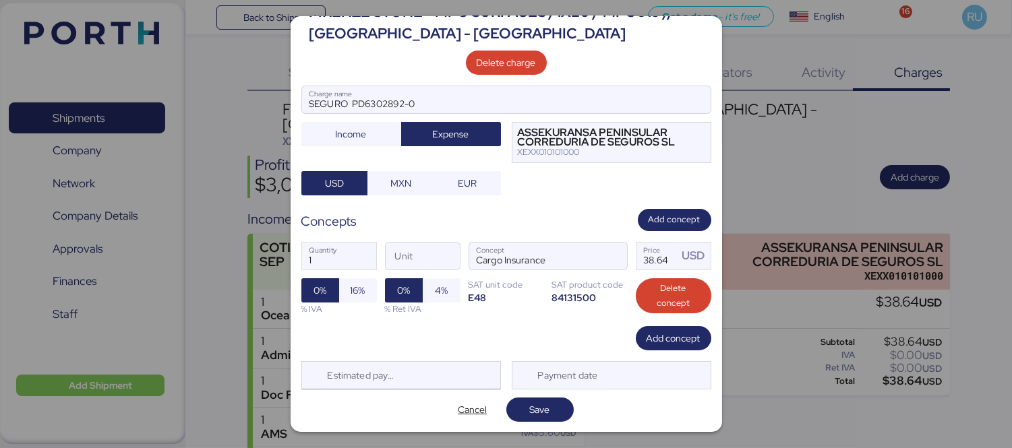
click at [389, 366] on div "Estimated payment date" at bounding box center [358, 375] width 80 height 27
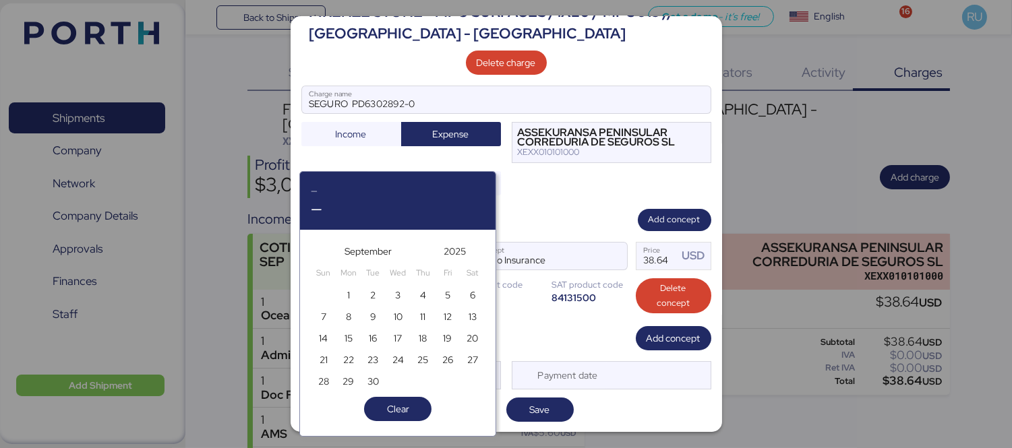
click at [401, 248] on div "September" at bounding box center [368, 252] width 82 height 22
click at [413, 249] on span "button" at bounding box center [416, 251] width 16 height 16
click at [441, 315] on span "10" at bounding box center [447, 317] width 15 height 16
type input "[DATE]"
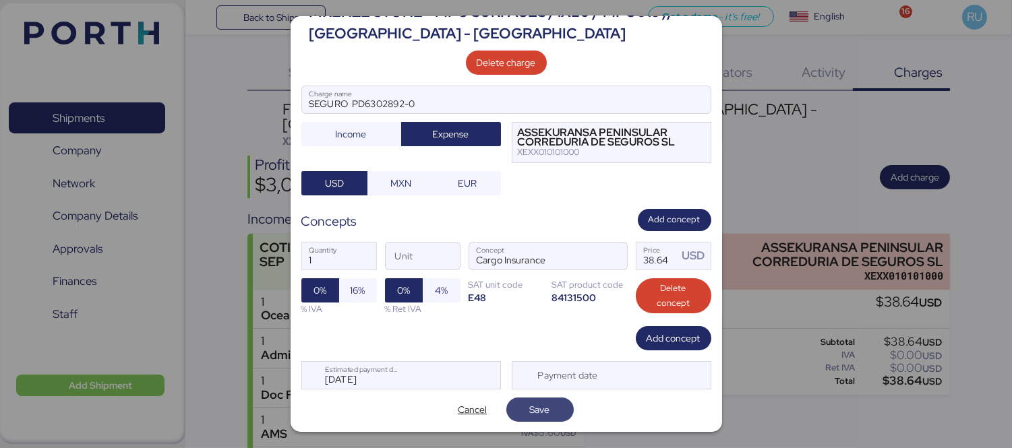
click at [549, 405] on span "Save" at bounding box center [540, 409] width 46 height 19
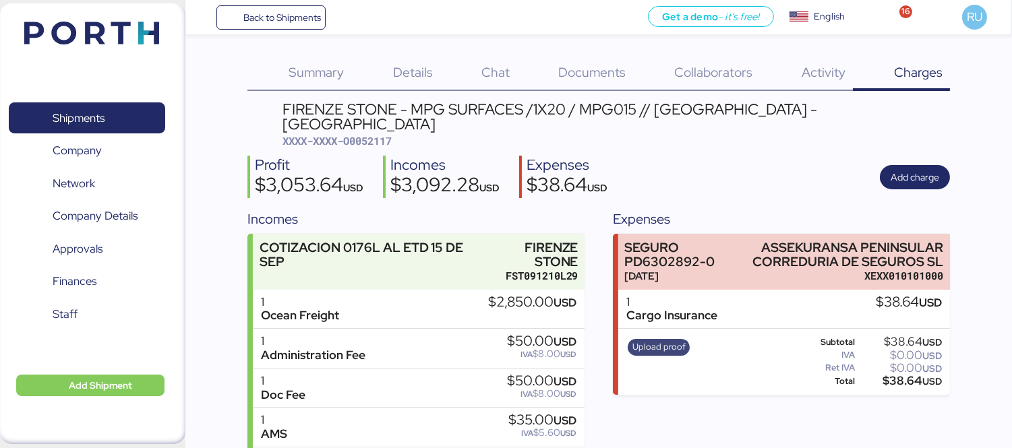
click at [662, 340] on span "Upload proof" at bounding box center [658, 347] width 53 height 15
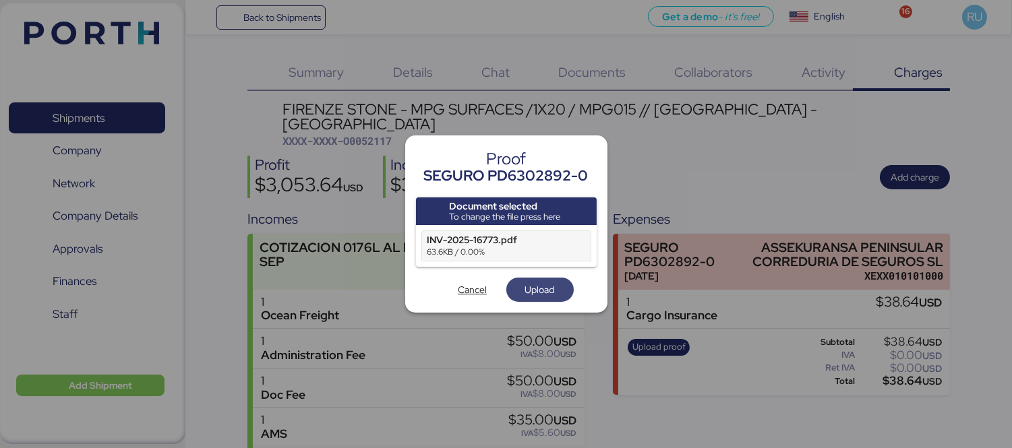
click at [533, 288] on span "Upload" at bounding box center [540, 290] width 30 height 16
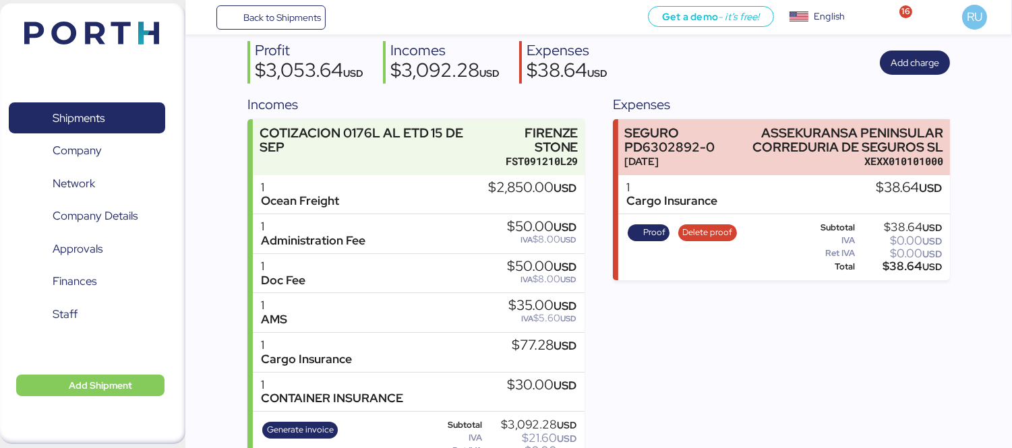
scroll to position [115, 0]
click at [895, 56] on span "Add charge" at bounding box center [915, 62] width 70 height 24
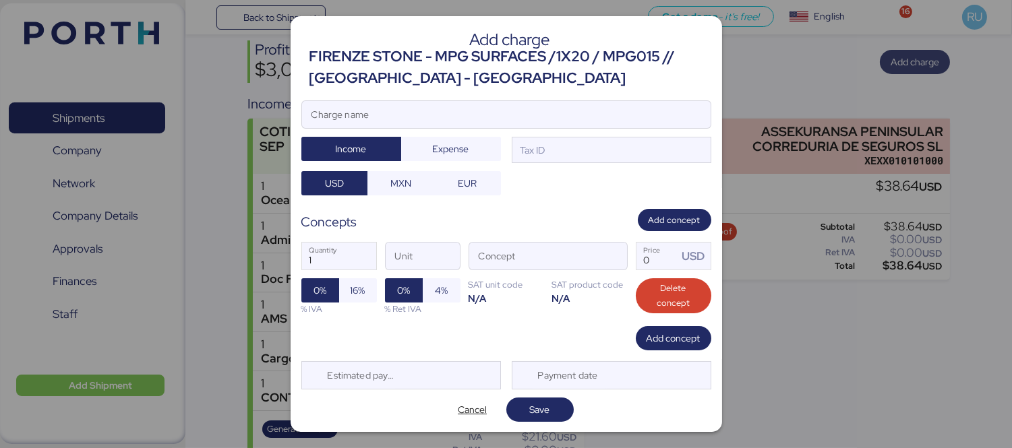
scroll to position [0, 0]
click at [632, 110] on input "Charge name" at bounding box center [506, 114] width 408 height 27
type input "c"
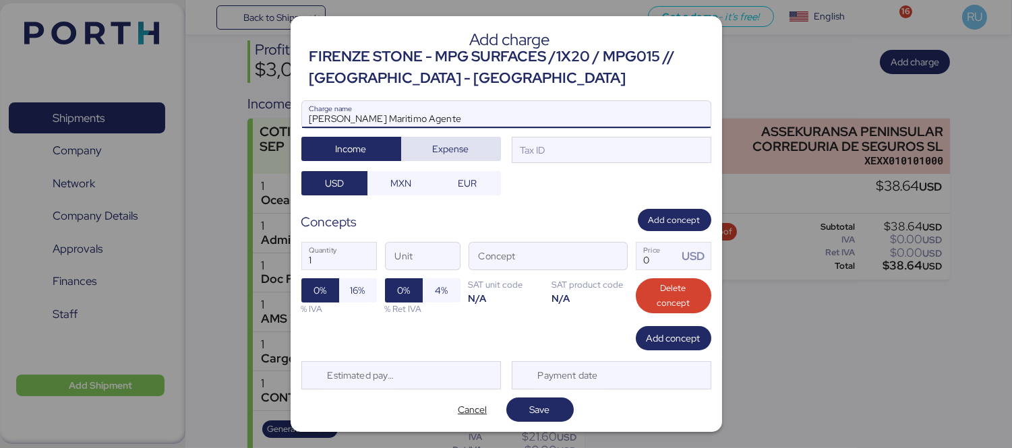
type input "[PERSON_NAME] Maritimo Agente"
click at [446, 152] on span "Expense" at bounding box center [451, 149] width 36 height 16
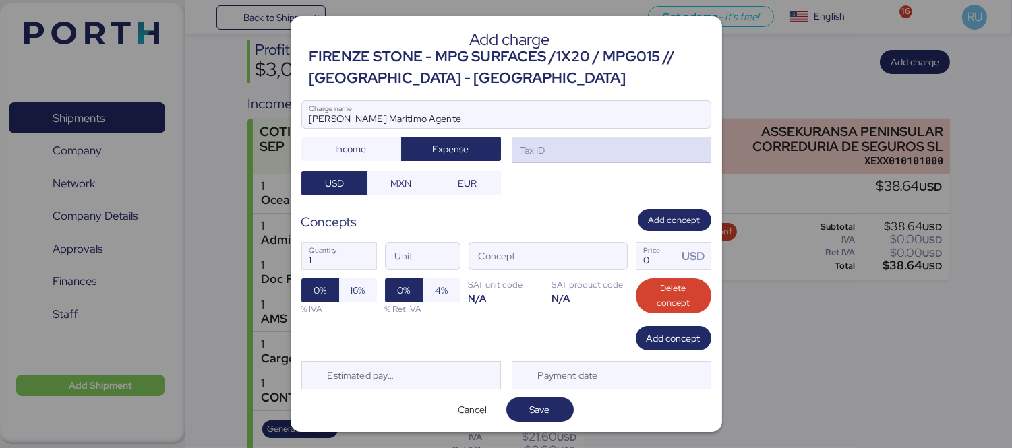
click at [541, 151] on div "Tax ID" at bounding box center [612, 150] width 200 height 27
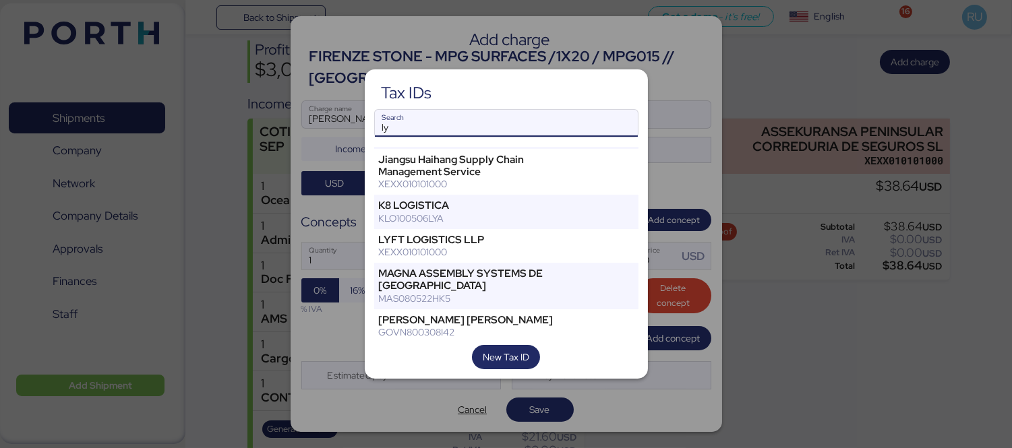
scroll to position [193, 0]
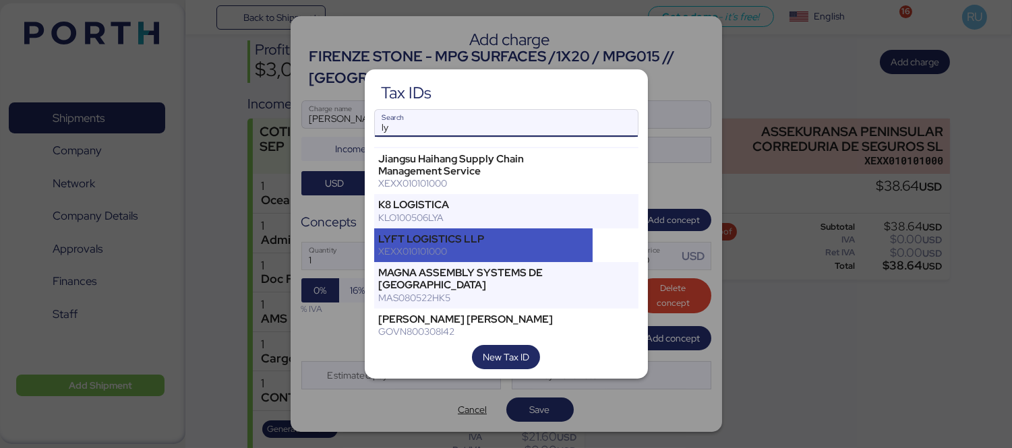
type input "ly"
click at [507, 245] on div "LYFT LOGISTICS LLP" at bounding box center [484, 239] width 210 height 12
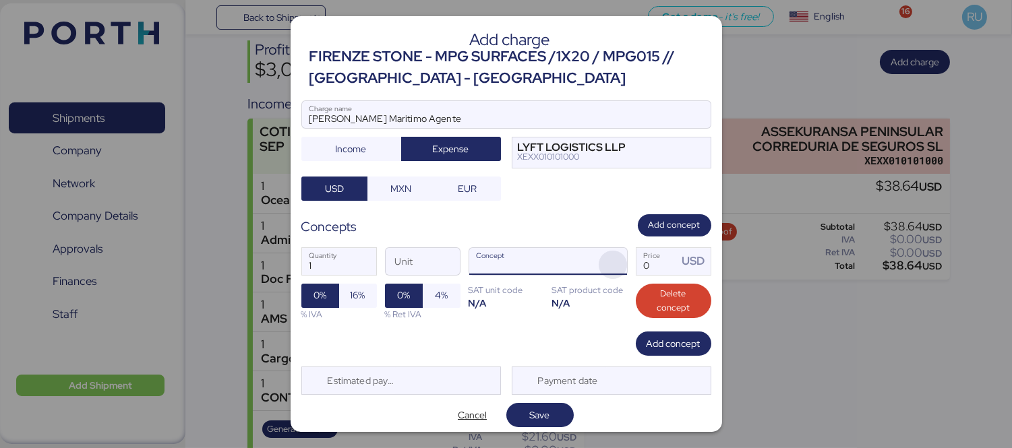
click at [603, 259] on span "button" at bounding box center [613, 265] width 28 height 28
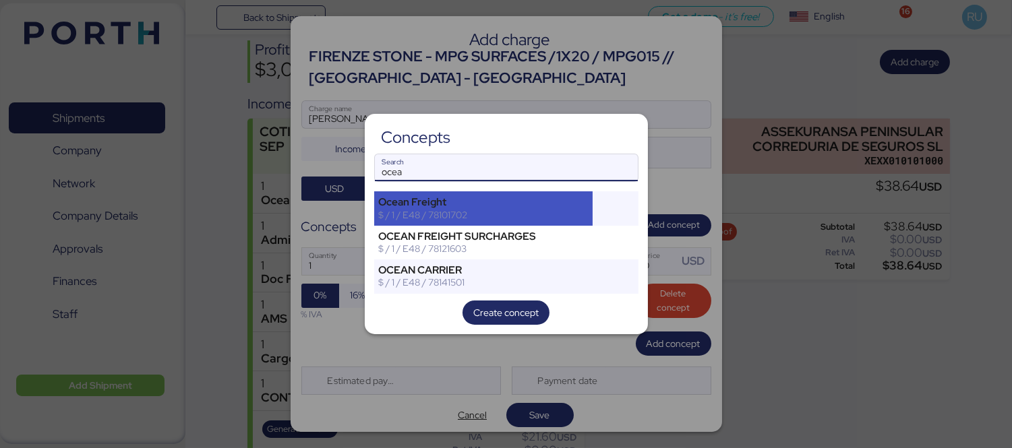
type input "ocea"
click at [480, 206] on div "Ocean Freight" at bounding box center [484, 202] width 210 height 12
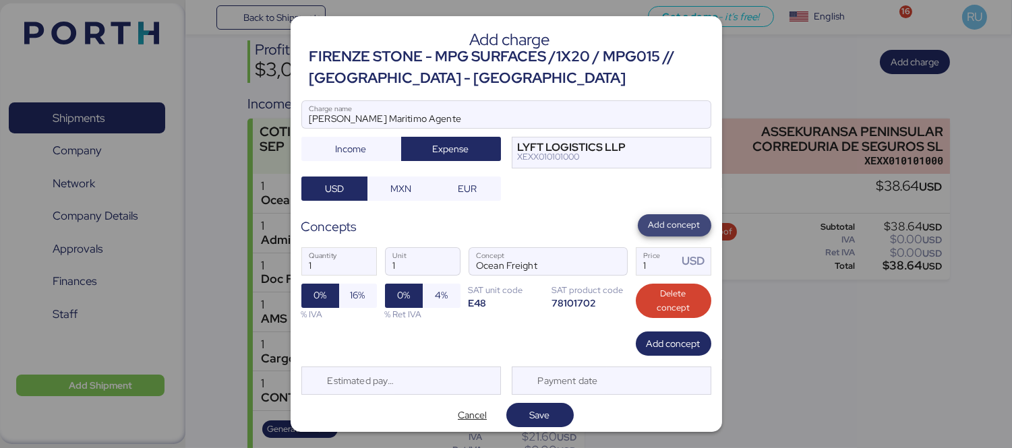
click at [648, 226] on span "Add concept" at bounding box center [674, 225] width 52 height 15
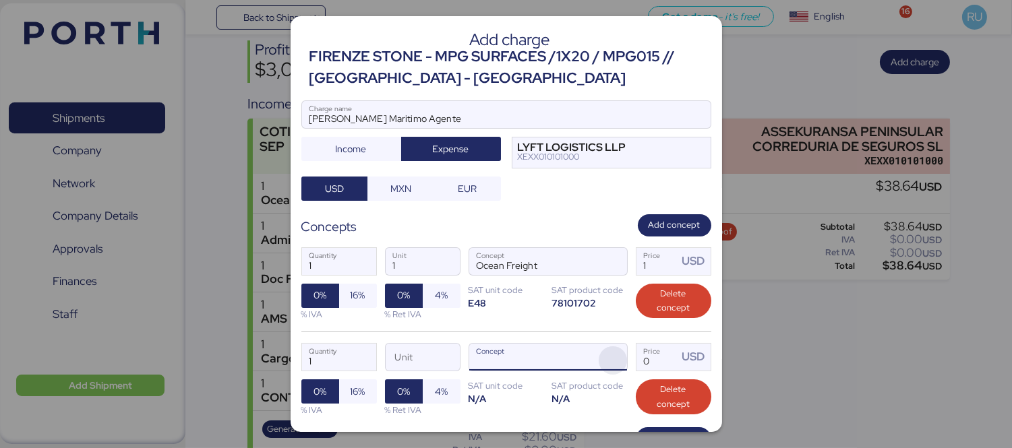
click at [610, 355] on span "button" at bounding box center [613, 360] width 28 height 28
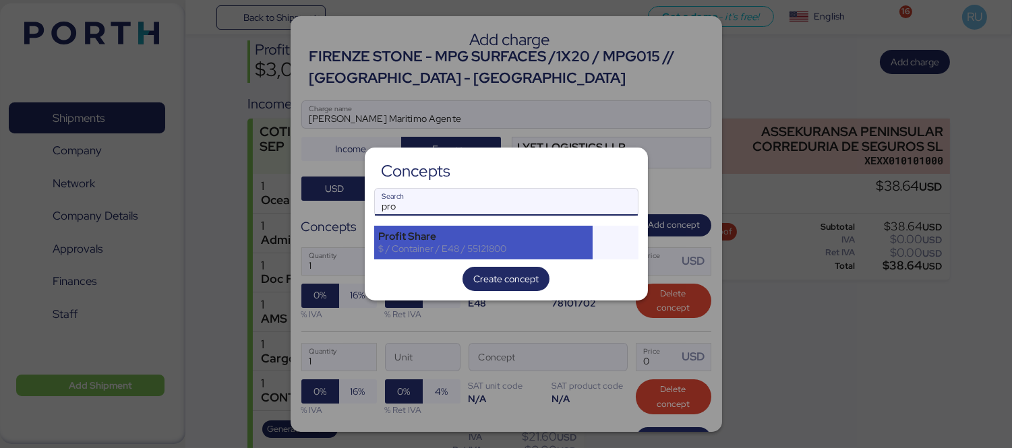
type input "pro"
click at [430, 236] on div "Profit Share" at bounding box center [484, 237] width 210 height 12
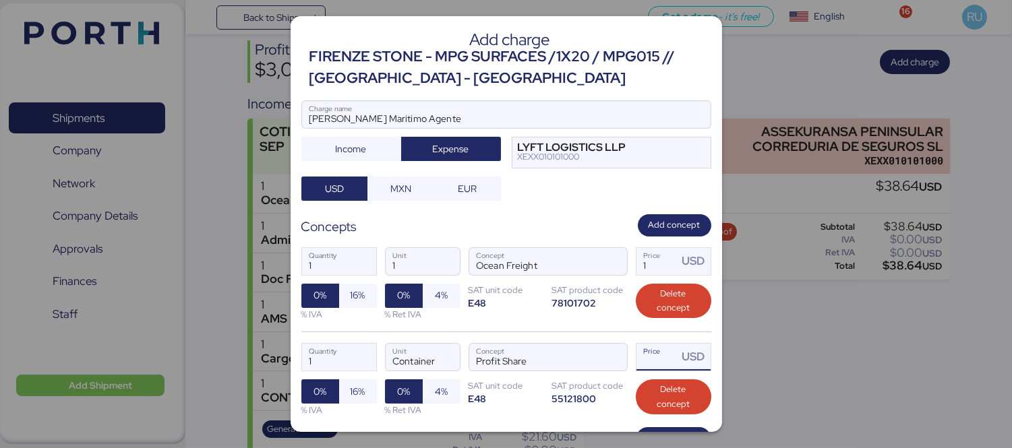
click at [637, 346] on input "Price USD" at bounding box center [657, 357] width 42 height 27
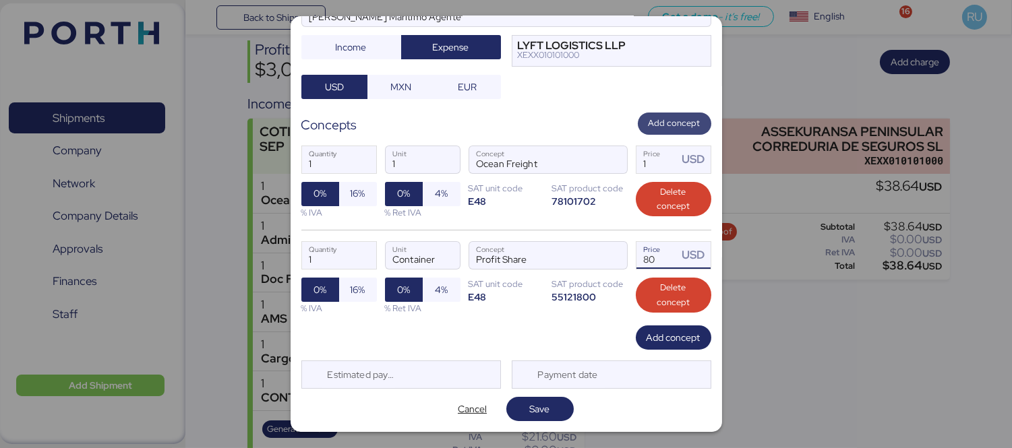
type input "80"
click at [662, 121] on span "Add concept" at bounding box center [674, 123] width 52 height 15
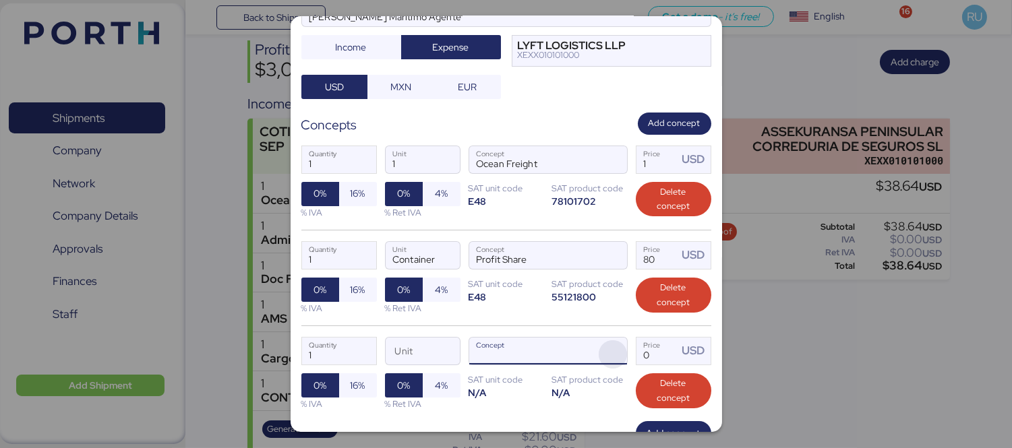
click at [599, 344] on span "button" at bounding box center [613, 354] width 28 height 28
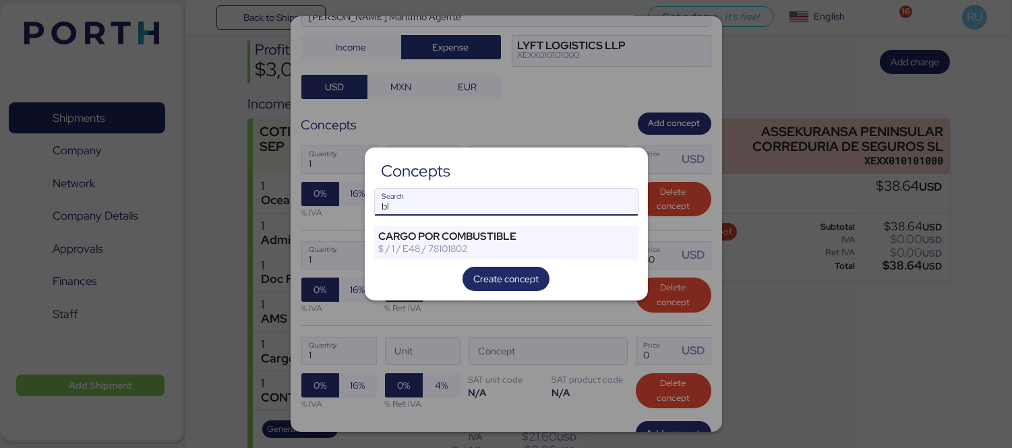
type input "b"
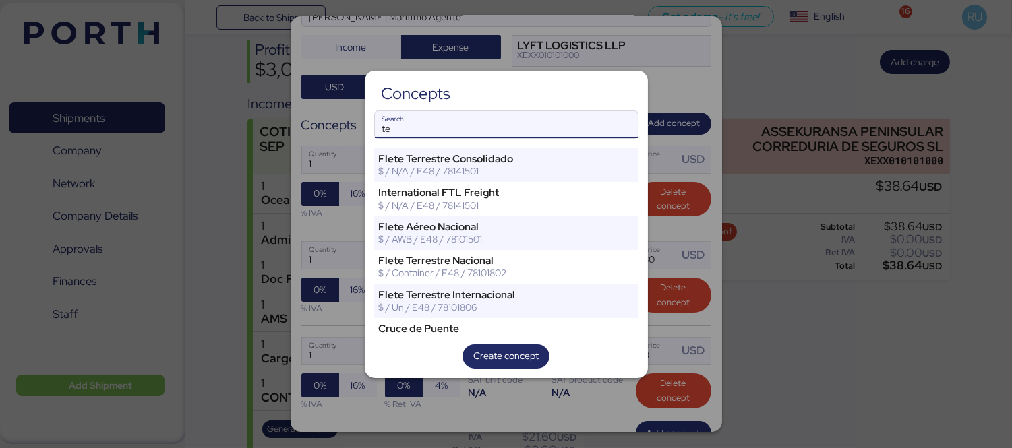
type input "t"
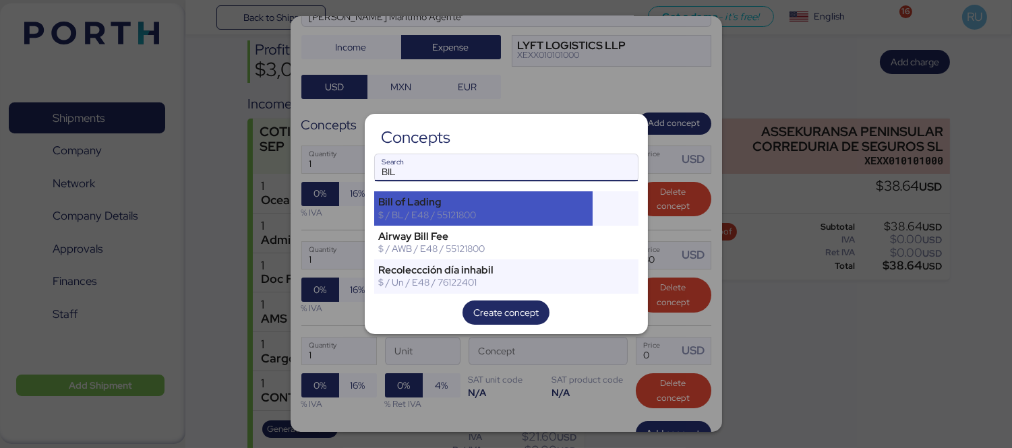
type input "BIL"
click at [472, 207] on div "Bill of Lading" at bounding box center [484, 202] width 210 height 12
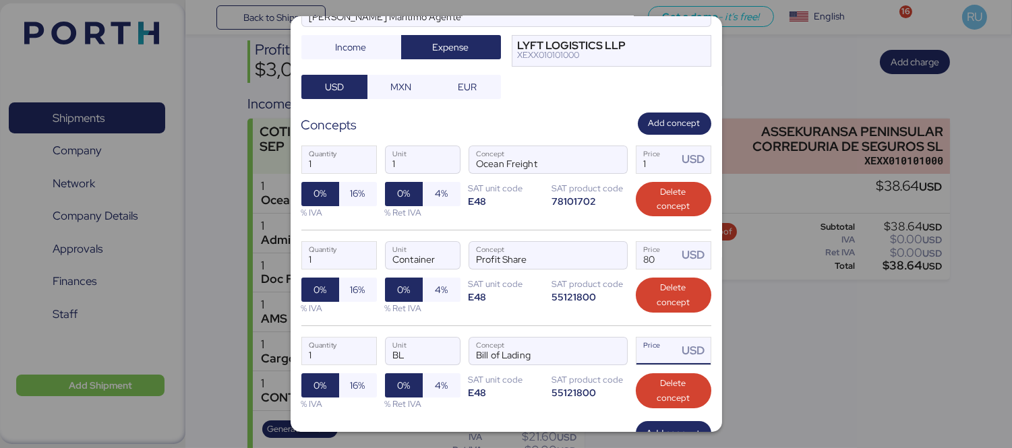
click at [641, 338] on input "Price USD" at bounding box center [657, 351] width 42 height 27
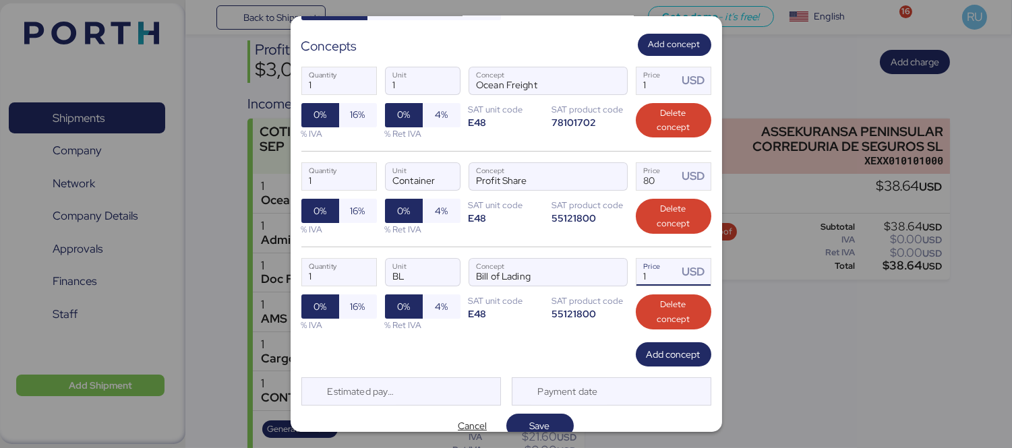
scroll to position [182, 0]
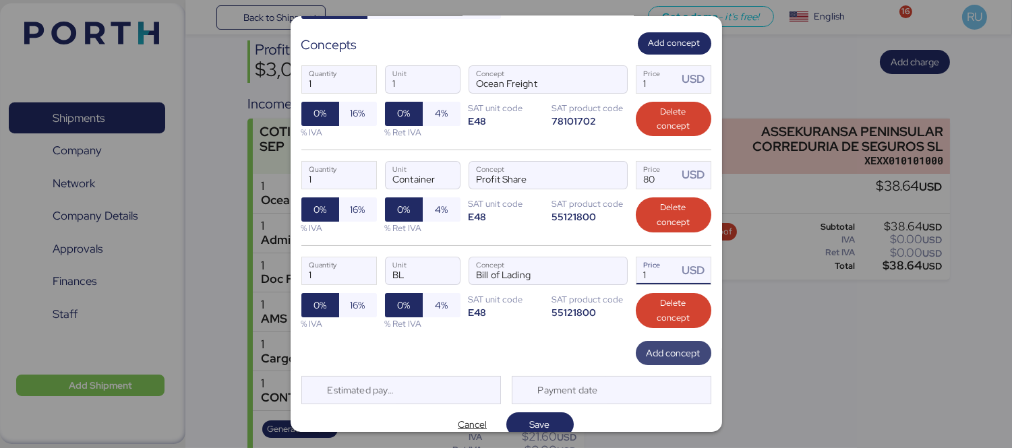
type input "1"
click at [646, 348] on span "Add concept" at bounding box center [673, 353] width 54 height 16
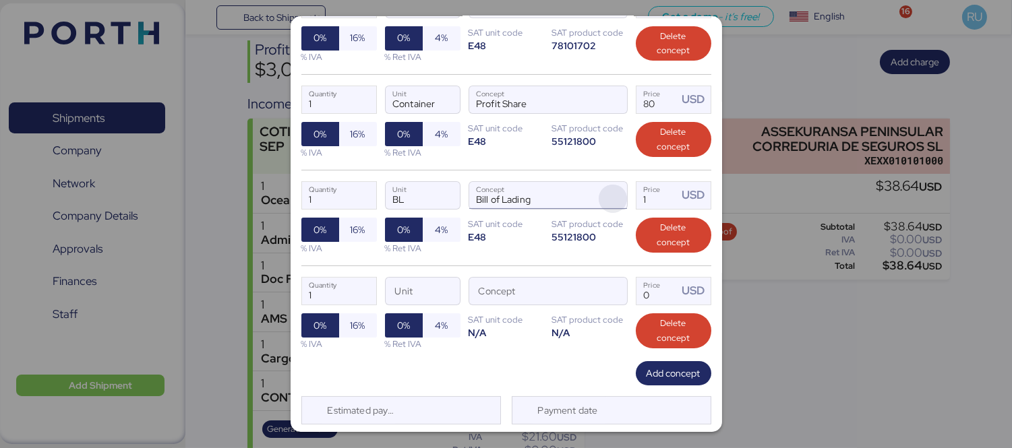
scroll to position [261, 0]
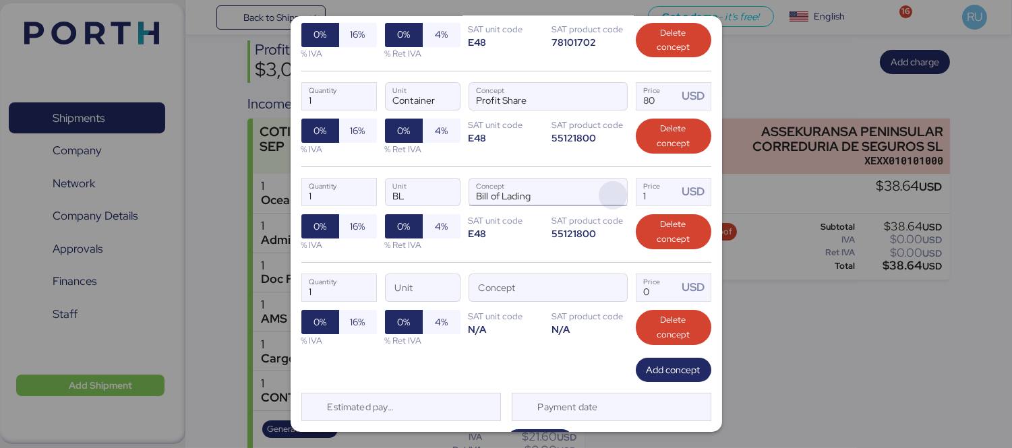
click at [609, 284] on span "button" at bounding box center [613, 291] width 28 height 28
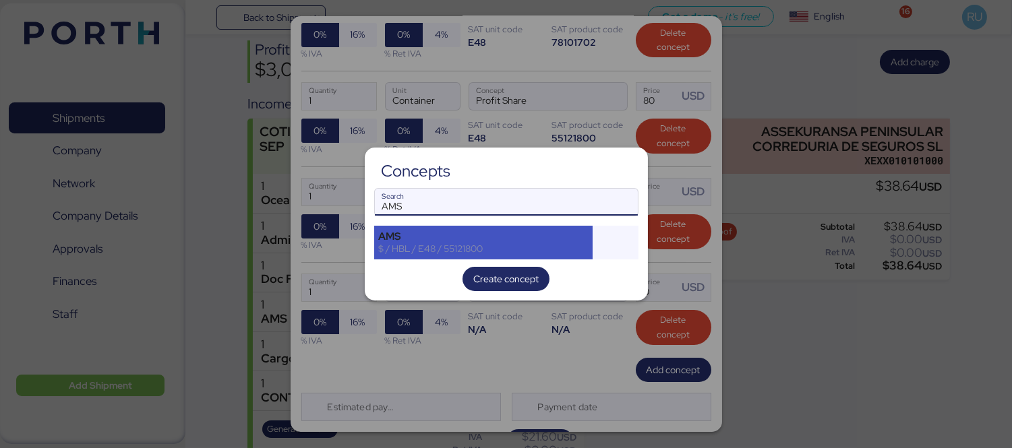
type input "AMS"
click at [563, 241] on div "AMS" at bounding box center [484, 237] width 210 height 12
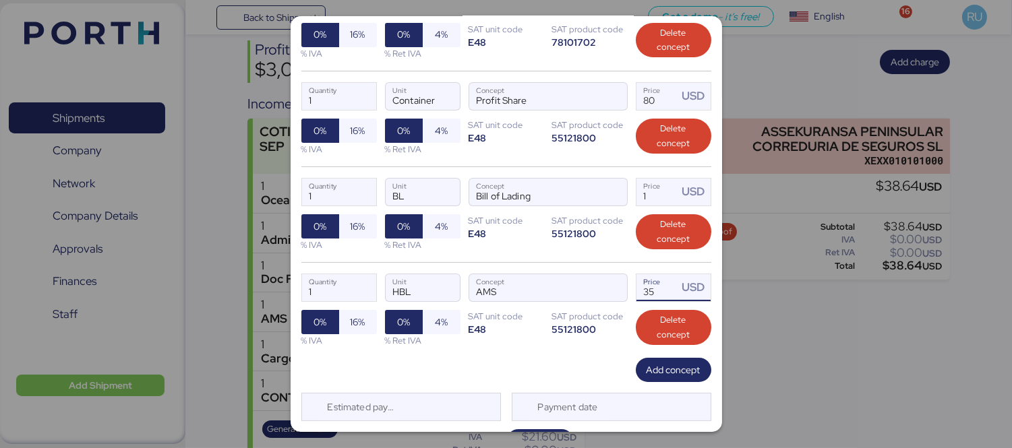
click at [657, 287] on input "35" at bounding box center [657, 287] width 42 height 27
type input "3"
click at [341, 332] on span "16%" at bounding box center [358, 322] width 38 height 24
click at [649, 288] on input "60" at bounding box center [657, 287] width 42 height 27
type input "6"
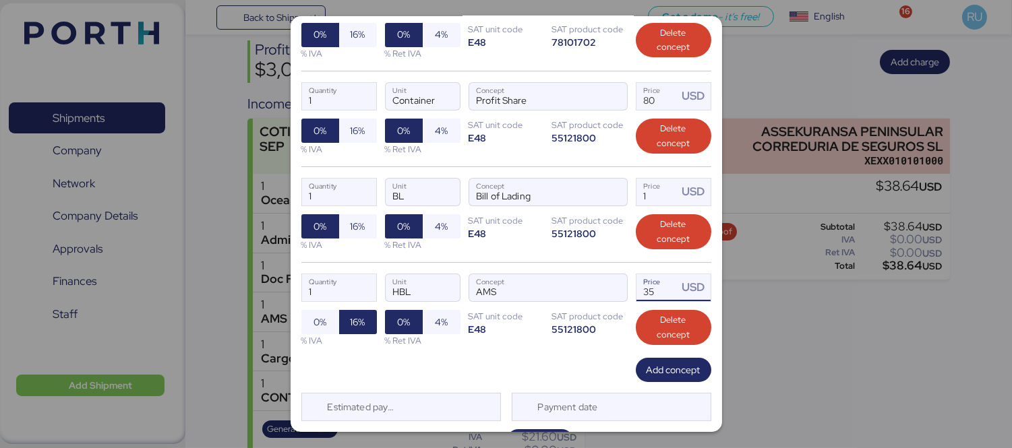
scroll to position [268, 0]
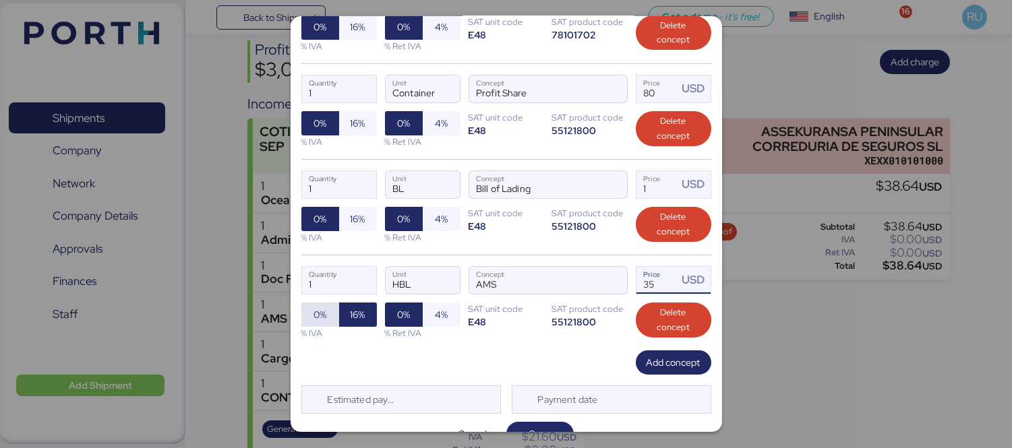
type input "35"
click at [312, 311] on span "0%" at bounding box center [320, 314] width 16 height 19
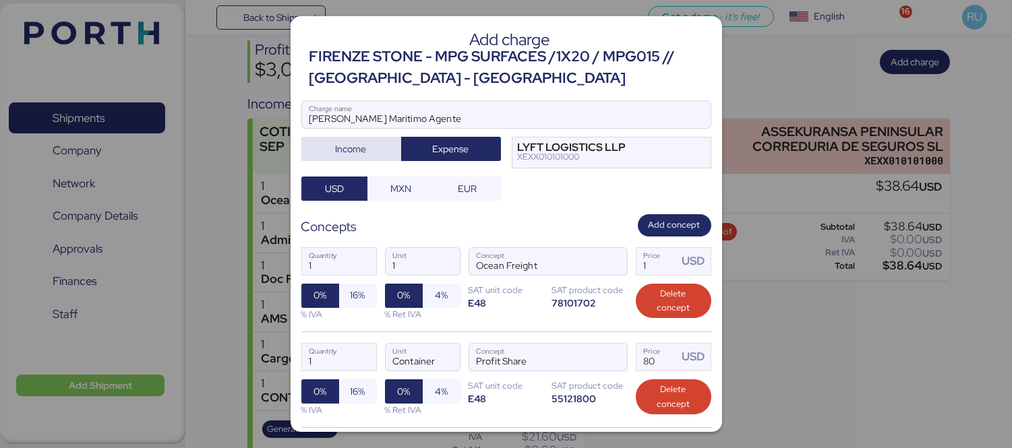
click at [336, 155] on span "Income" at bounding box center [351, 149] width 31 height 16
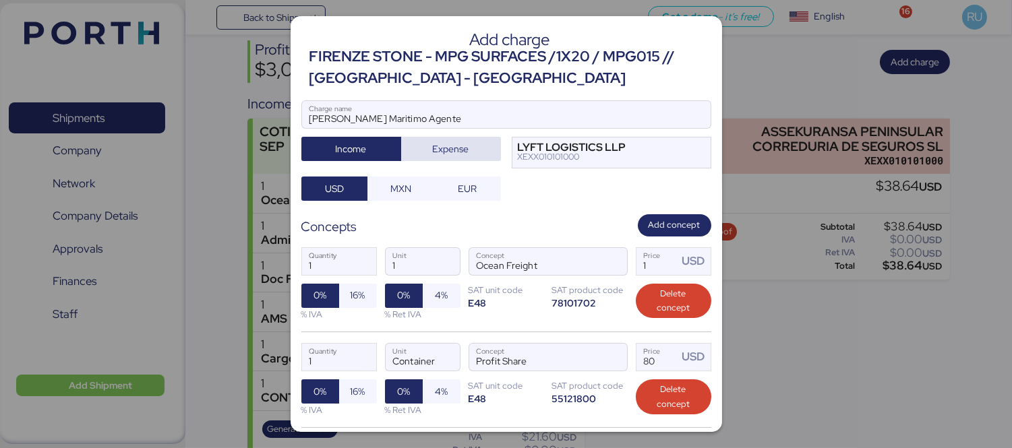
click at [426, 143] on span "Expense" at bounding box center [451, 149] width 78 height 19
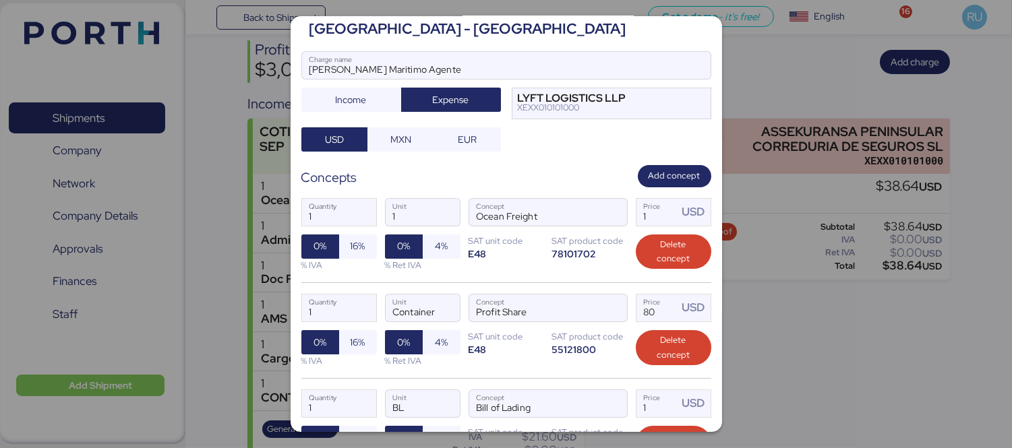
scroll to position [294, 0]
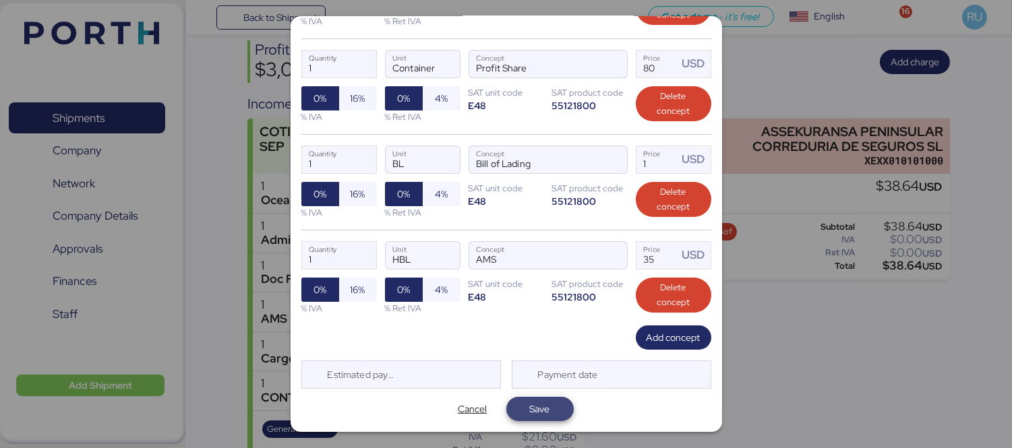
click at [530, 398] on span "Save" at bounding box center [539, 409] width 67 height 24
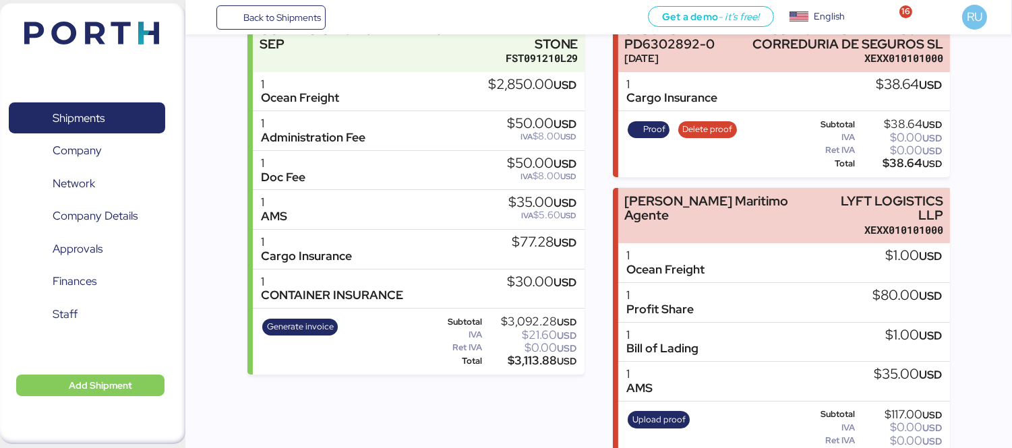
scroll to position [0, 0]
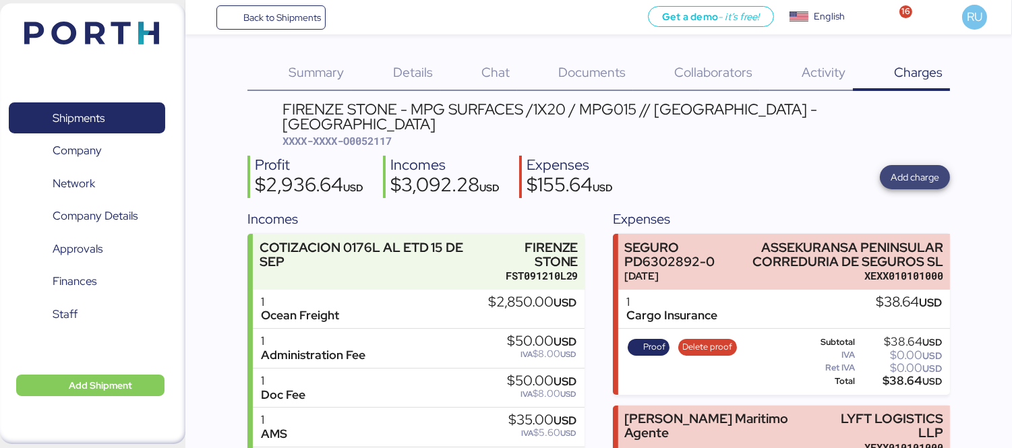
click at [906, 169] on span "Add charge" at bounding box center [914, 177] width 49 height 16
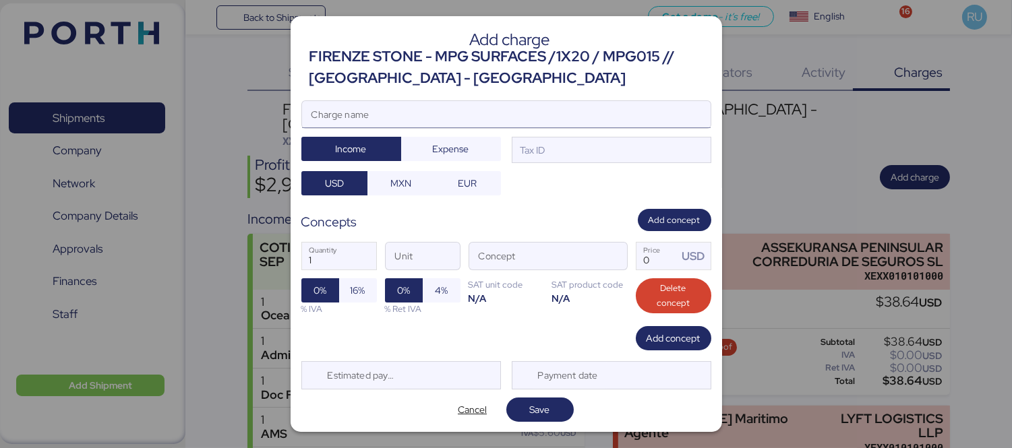
click at [622, 116] on input "Charge name" at bounding box center [506, 114] width 408 height 27
type input "C"
type input "L"
type input "CARGOS LOCALES"
click at [502, 137] on div at bounding box center [506, 134] width 408 height 13
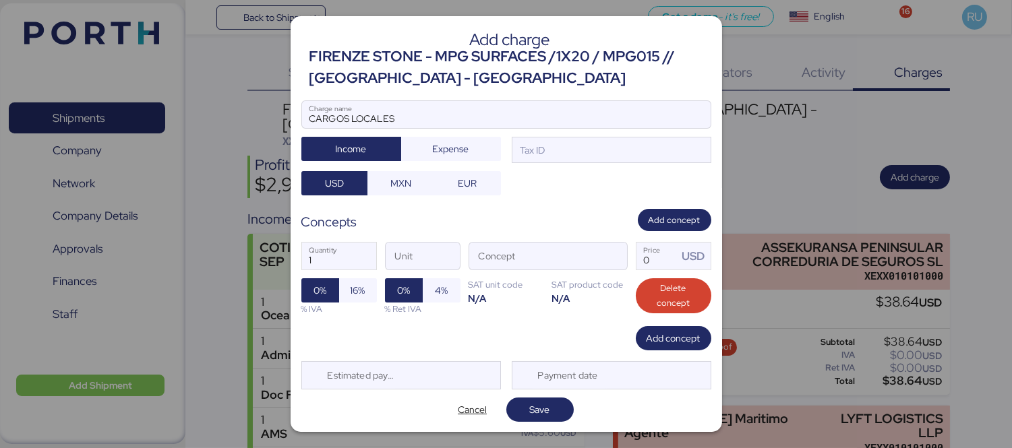
click at [502, 128] on input "CARGOS LOCALES" at bounding box center [506, 114] width 408 height 27
click at [482, 140] on span "Expense" at bounding box center [451, 149] width 78 height 19
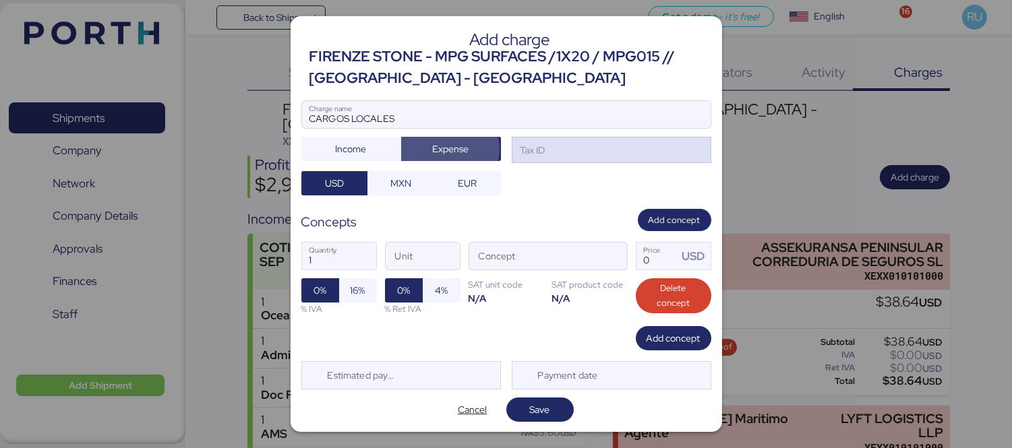
click at [536, 150] on div "Tax ID" at bounding box center [532, 150] width 28 height 15
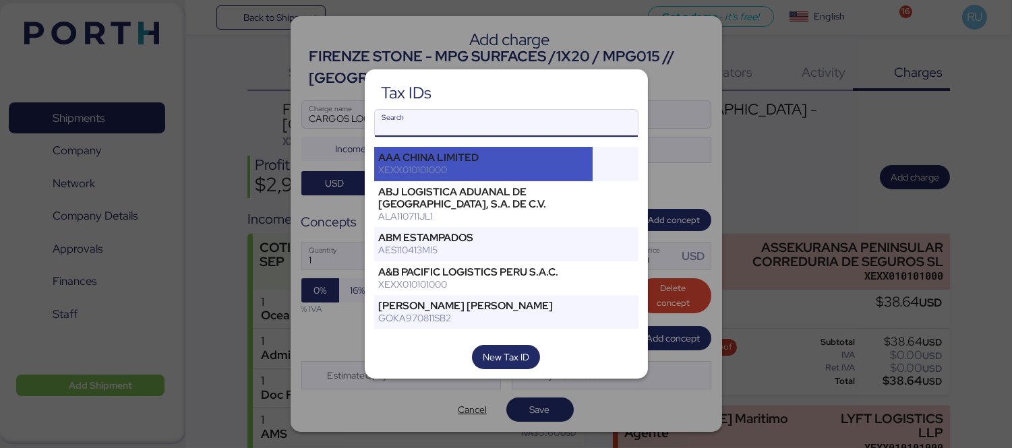
click at [528, 178] on div "AAA CHINA LIMITED XEXX010101000" at bounding box center [483, 164] width 219 height 34
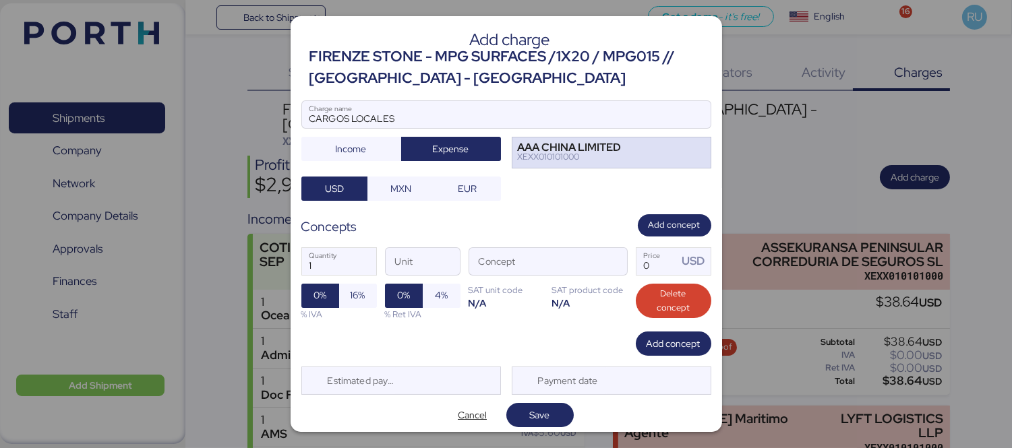
click at [543, 146] on div "AAA CHINA LIMITED" at bounding box center [570, 147] width 104 height 9
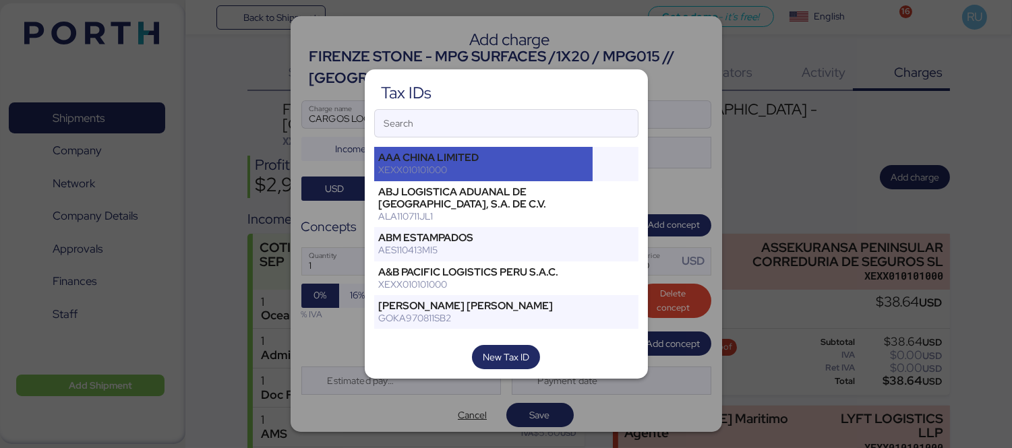
click at [549, 179] on div "AAA CHINA LIMITED XEXX010101000" at bounding box center [483, 164] width 219 height 34
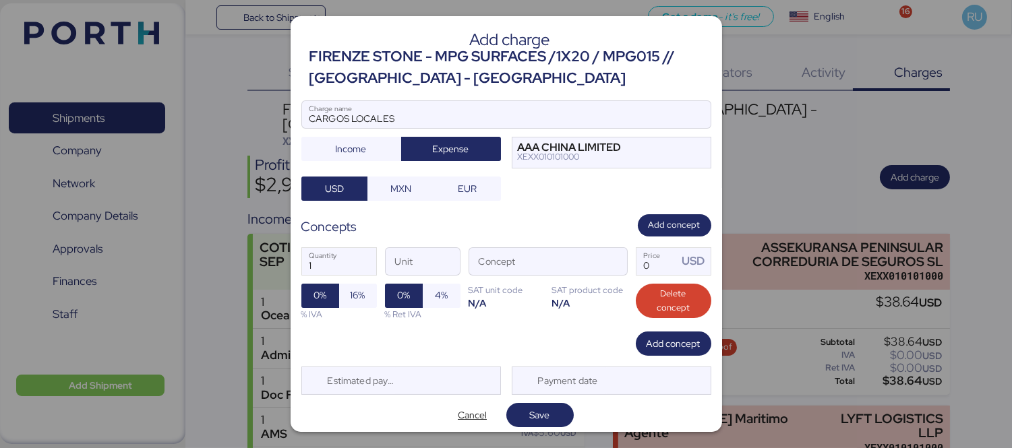
click at [541, 140] on div at bounding box center [506, 134] width 408 height 13
click at [541, 128] on input "CARGOS LOCALES" at bounding box center [506, 114] width 408 height 27
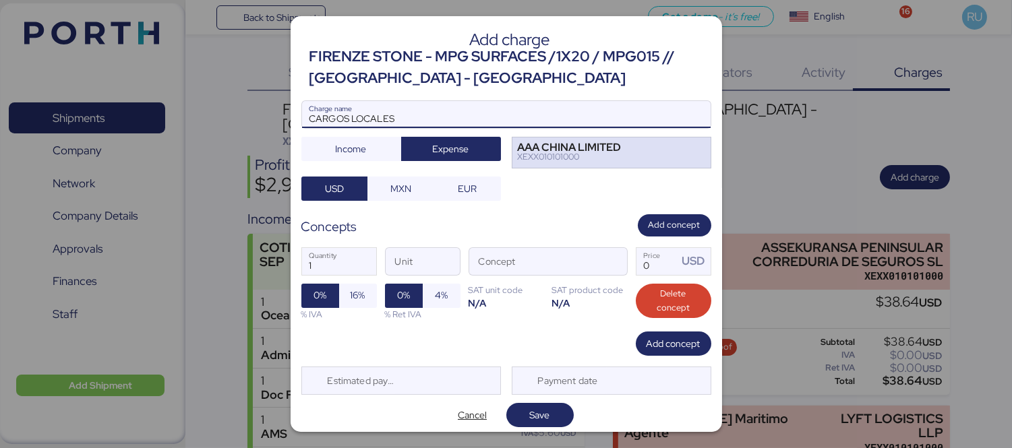
click at [543, 155] on div "XEXX010101000" at bounding box center [570, 156] width 104 height 9
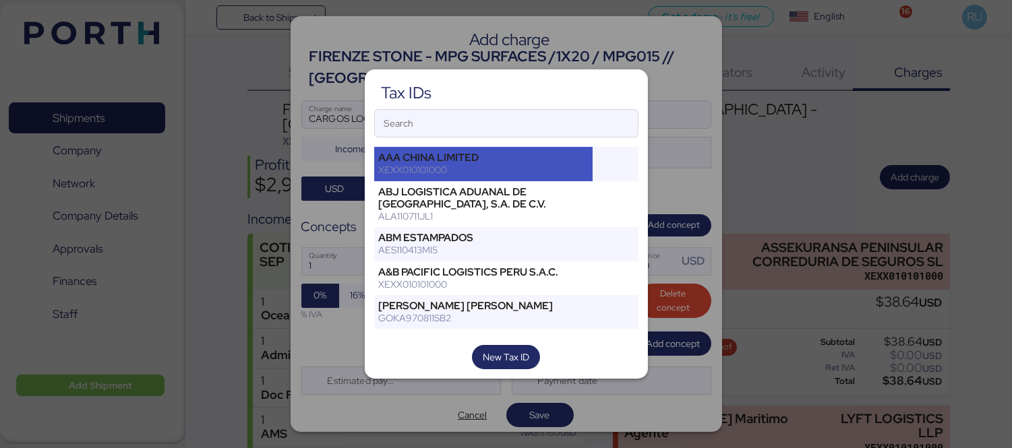
click at [503, 172] on div "XEXX010101000" at bounding box center [484, 170] width 210 height 12
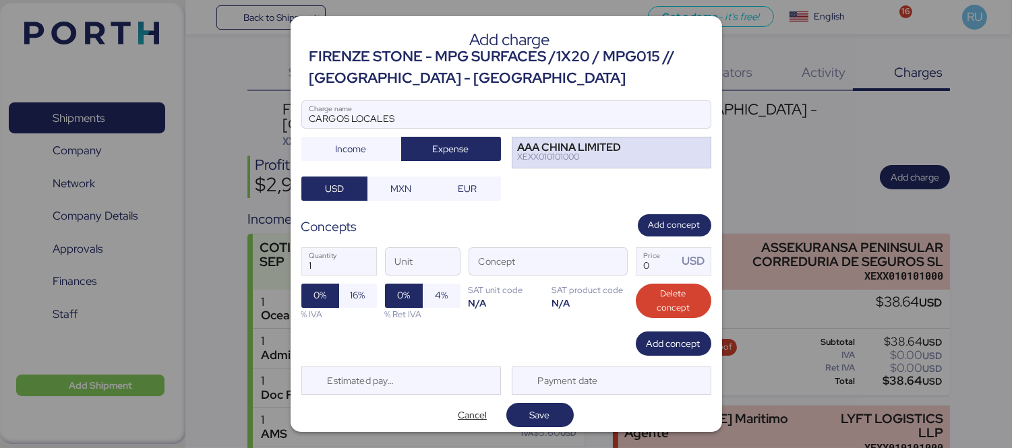
click at [519, 156] on div "XEXX010101000" at bounding box center [570, 156] width 104 height 9
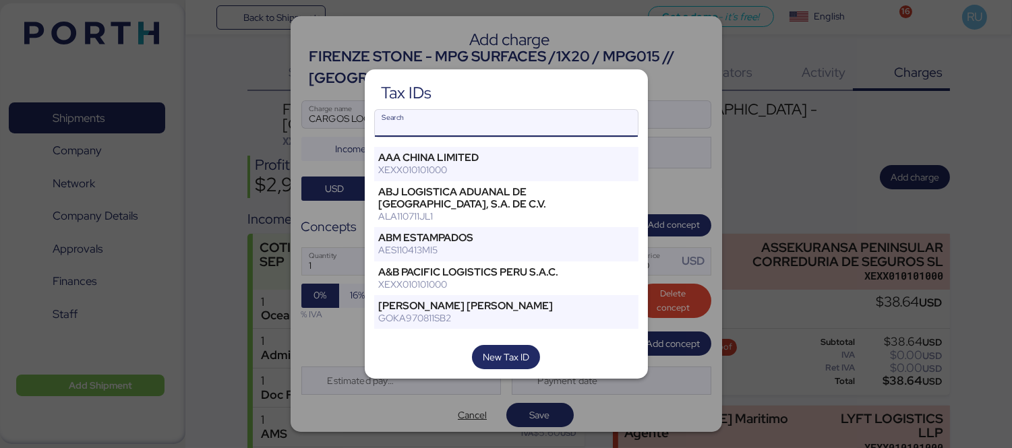
click at [480, 131] on input "Search" at bounding box center [506, 123] width 263 height 27
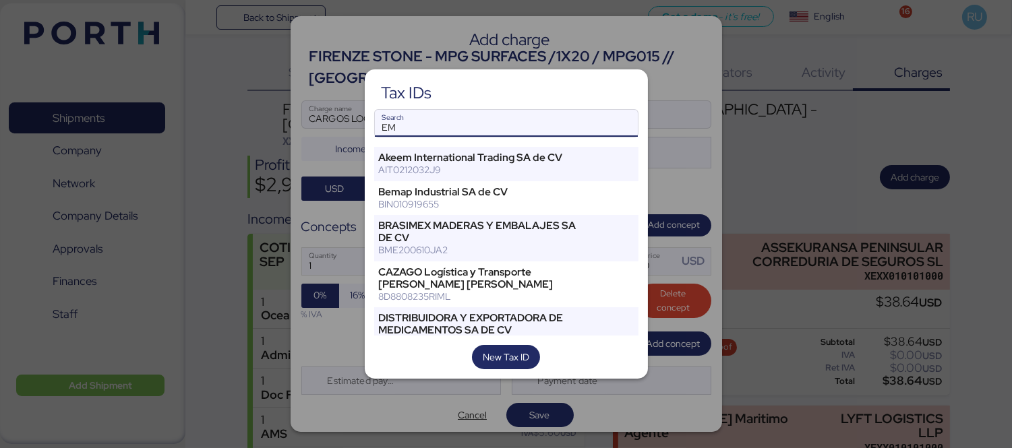
type input "E"
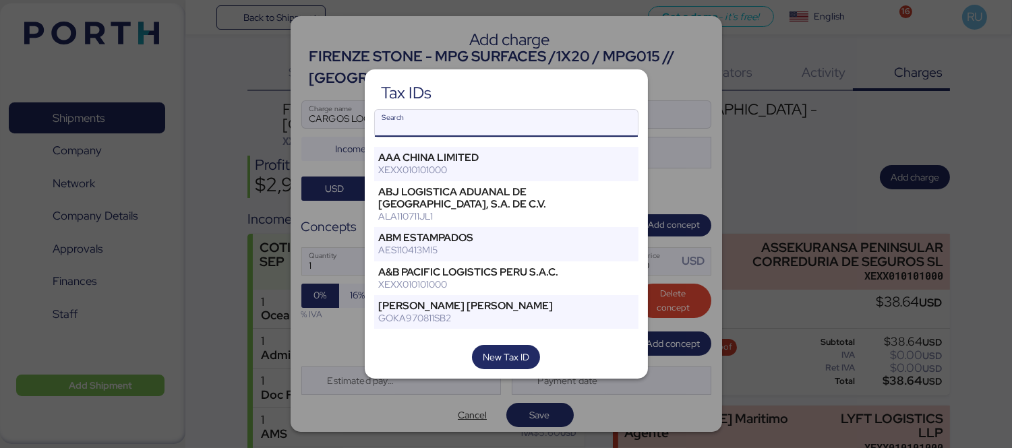
type input "E"
click at [516, 346] on span "New Tax ID" at bounding box center [506, 357] width 68 height 24
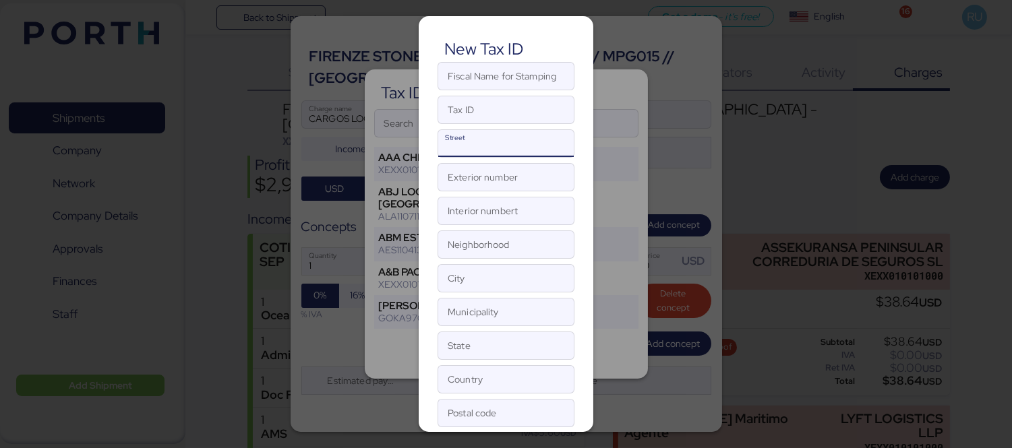
click at [506, 146] on input "Street" at bounding box center [505, 143] width 135 height 27
click at [640, 140] on div at bounding box center [506, 224] width 1012 height 448
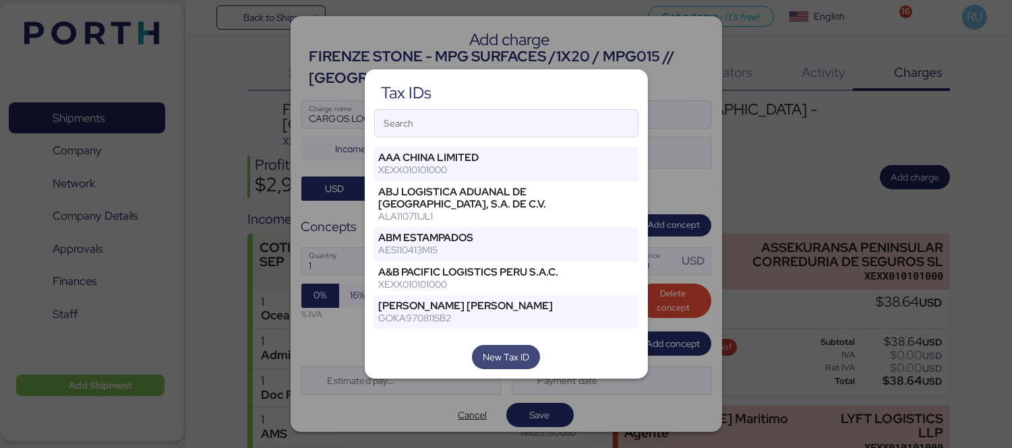
click at [493, 360] on span "New Tax ID" at bounding box center [506, 357] width 47 height 16
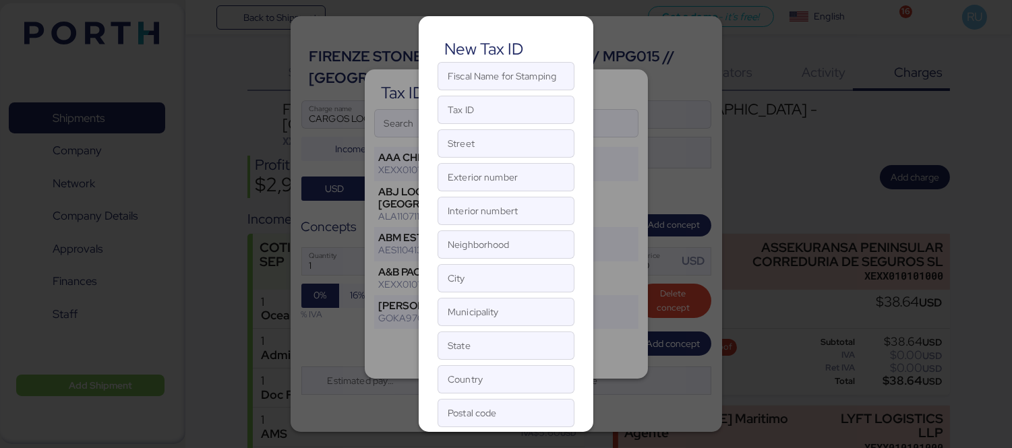
click at [603, 145] on div at bounding box center [506, 224] width 1012 height 448
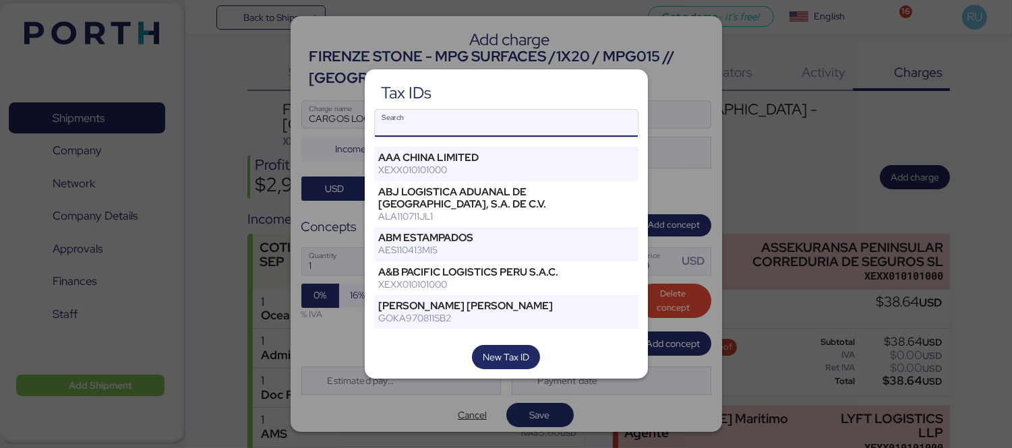
click at [563, 122] on input "Search" at bounding box center [506, 123] width 263 height 27
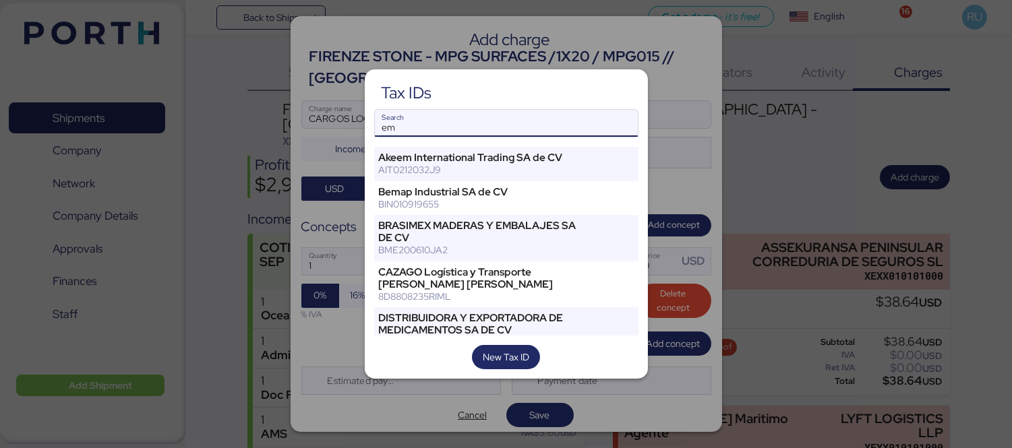
type input "e"
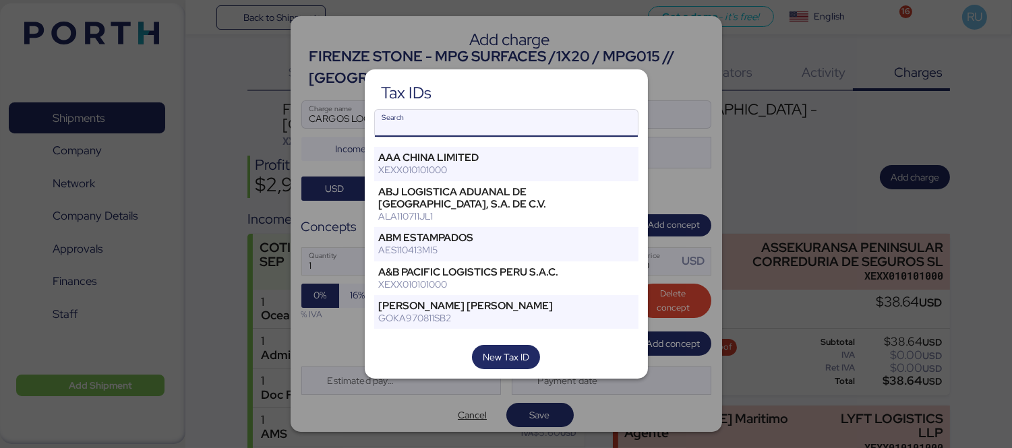
click at [520, 123] on input "Search" at bounding box center [506, 123] width 263 height 27
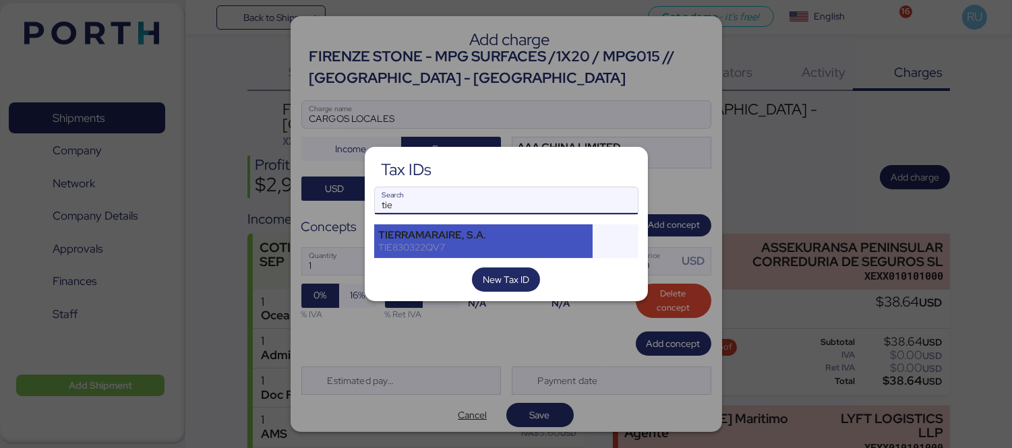
type input "tie"
click at [461, 243] on div "TIE830322QV7" at bounding box center [484, 247] width 210 height 12
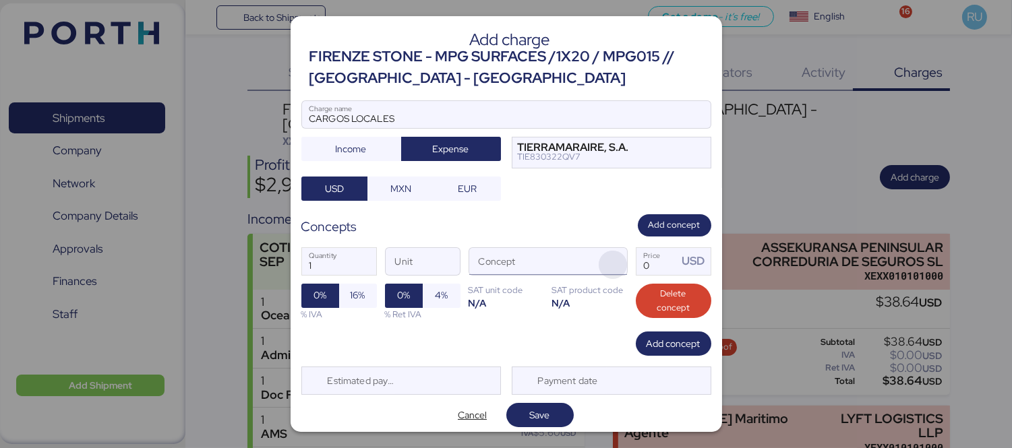
click at [601, 264] on span "button" at bounding box center [613, 265] width 28 height 28
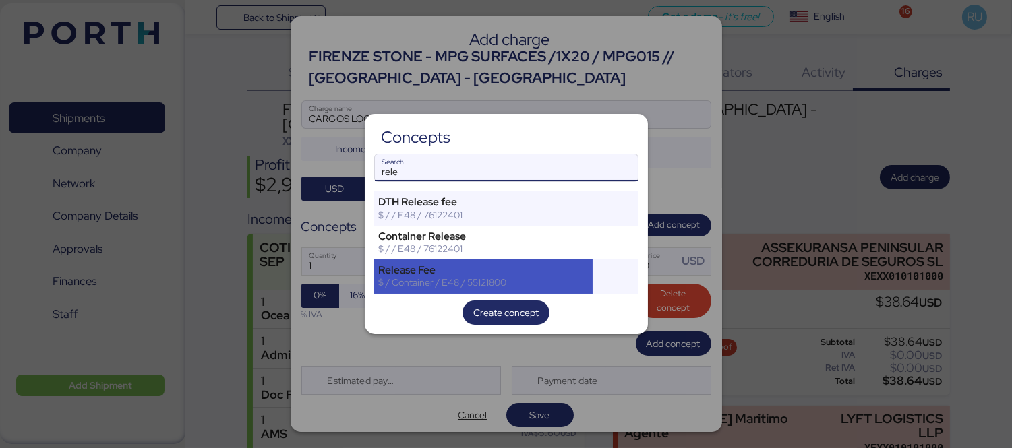
type input "rele"
click at [502, 267] on div "Release Fee" at bounding box center [484, 270] width 210 height 12
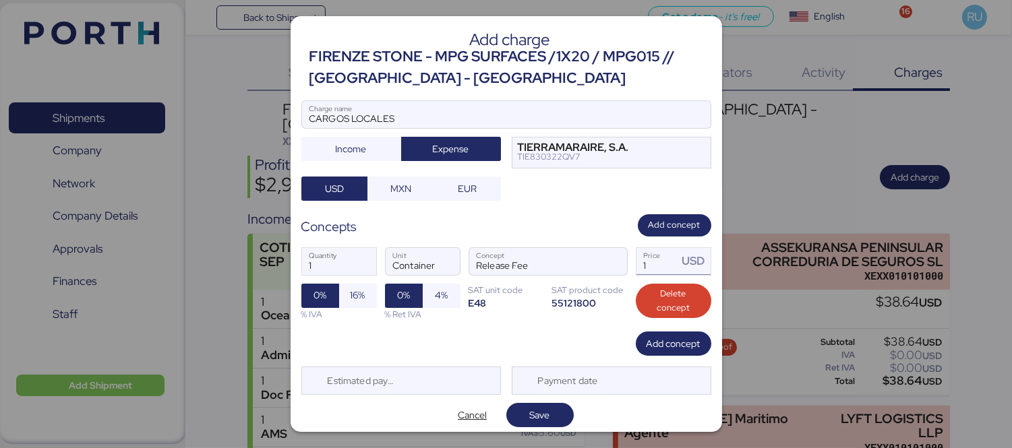
click at [659, 257] on input "1" at bounding box center [657, 261] width 42 height 27
type input "1"
click at [518, 419] on span "Save" at bounding box center [540, 415] width 46 height 19
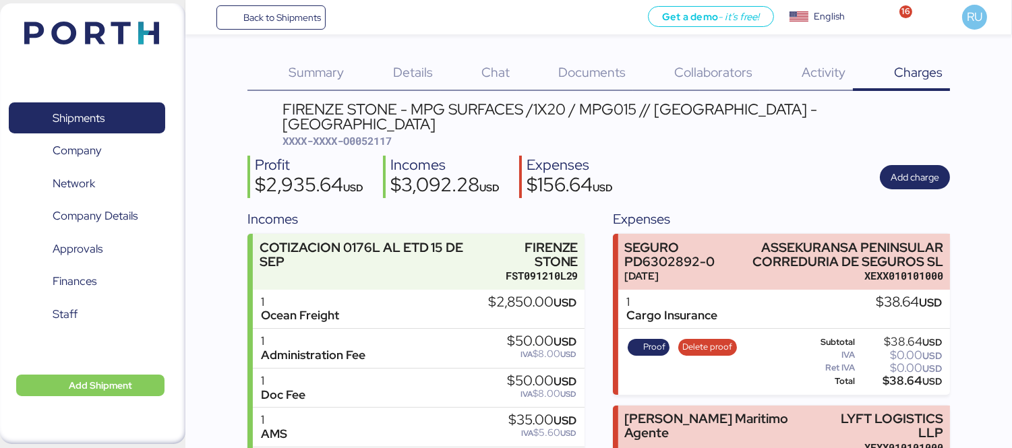
click at [146, 40] on img at bounding box center [91, 33] width 135 height 23
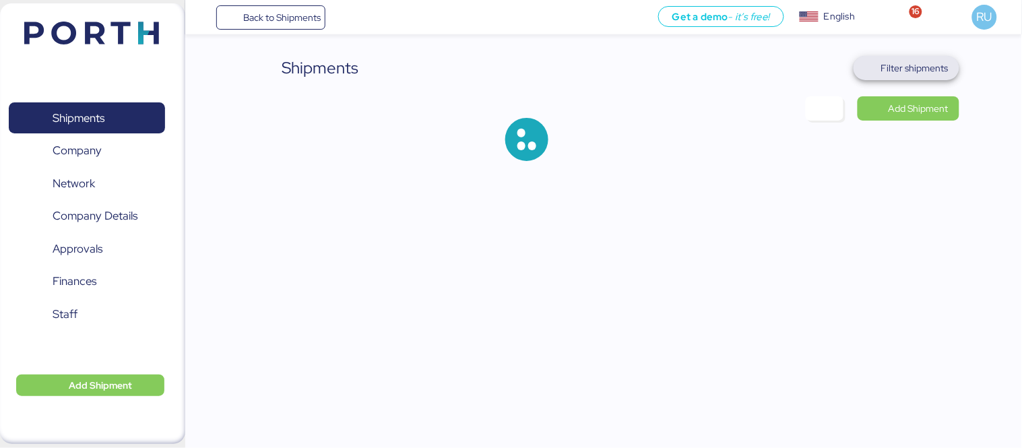
click at [902, 73] on span "Filter shipments" at bounding box center [915, 68] width 67 height 16
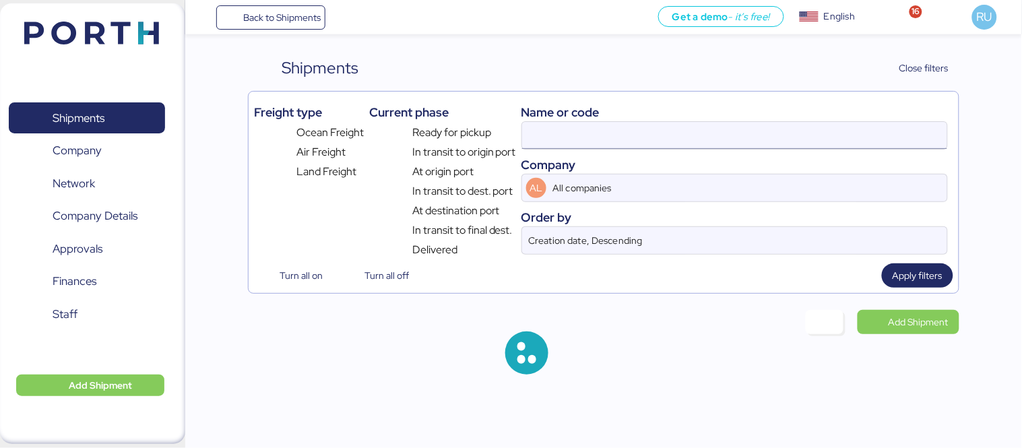
click at [757, 140] on input at bounding box center [734, 135] width 425 height 27
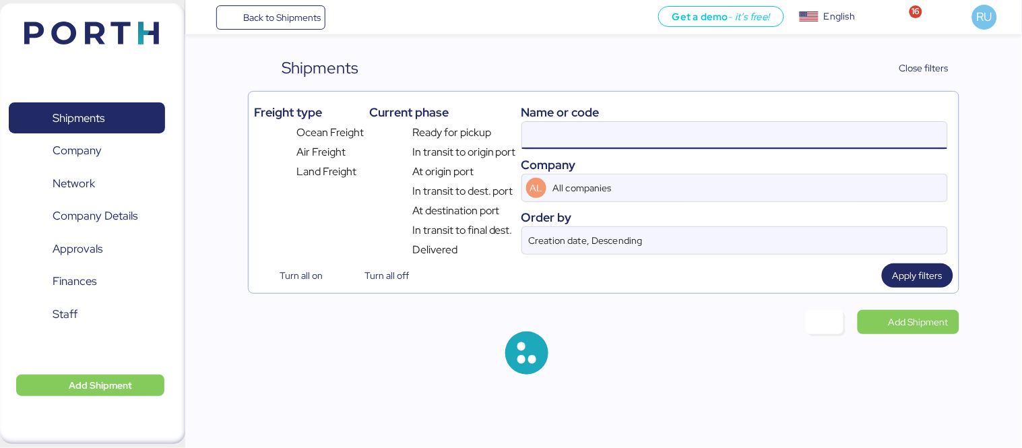
paste input "O0052080"
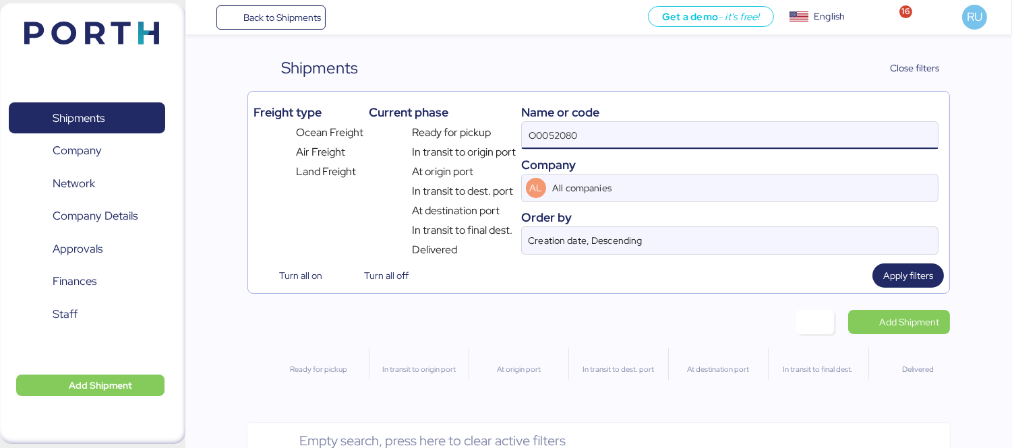
type input "O0052080"
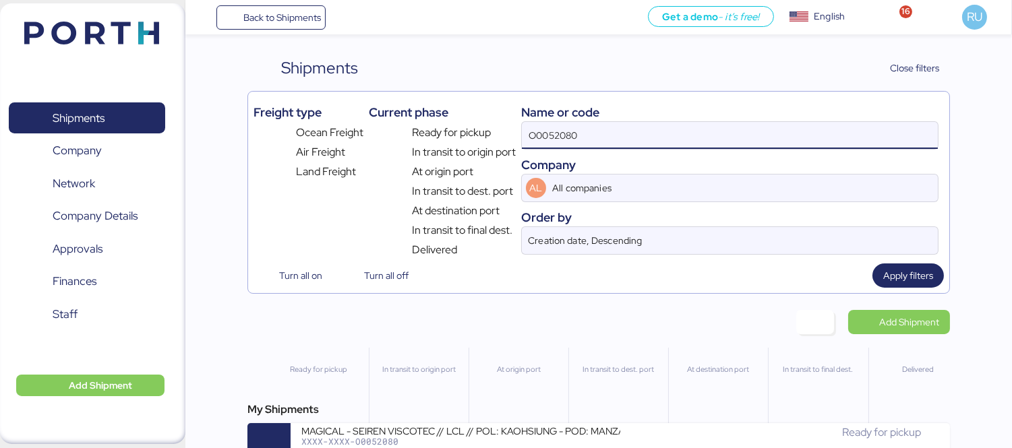
click at [609, 425] on div "My Shipments MAGICAL - SEIREN VISCOTEC // LCL // POL: KAOHSIUNG - POD: MANZANIL…" at bounding box center [598, 434] width 702 height 65
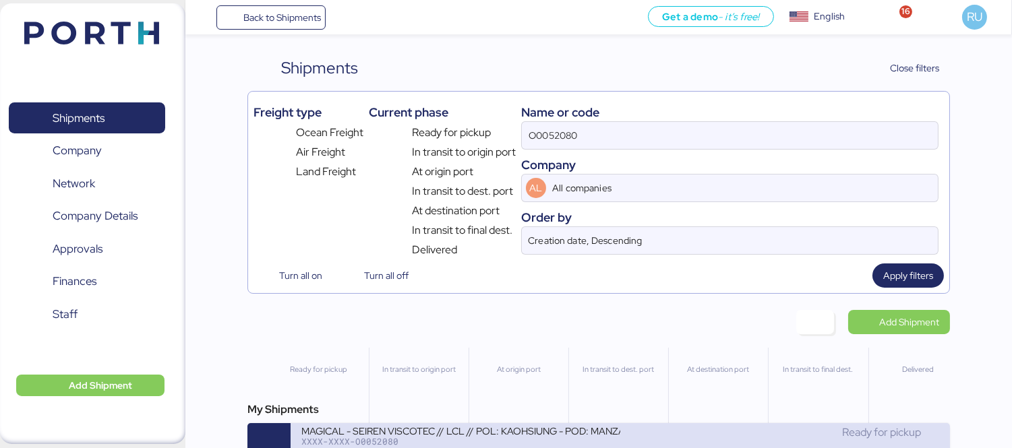
click at [625, 435] on div "Ready for pickup" at bounding box center [779, 433] width 319 height 16
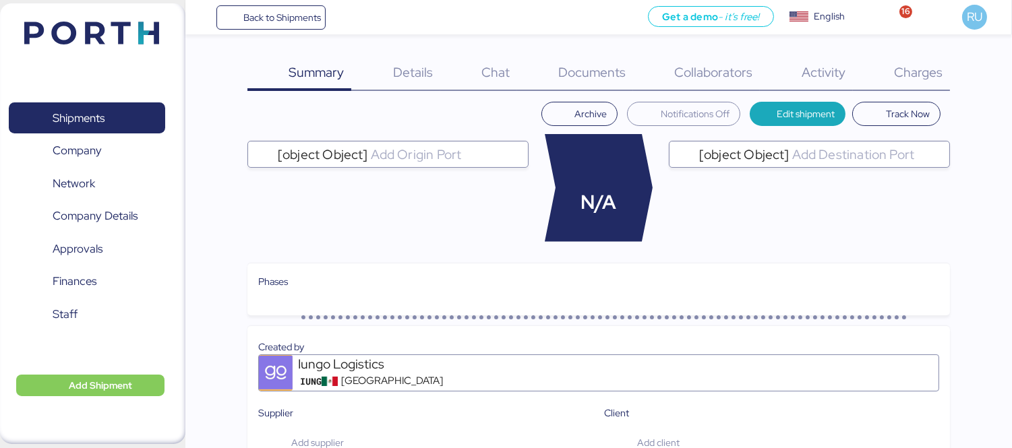
click at [917, 62] on div "Charges 0" at bounding box center [901, 73] width 97 height 35
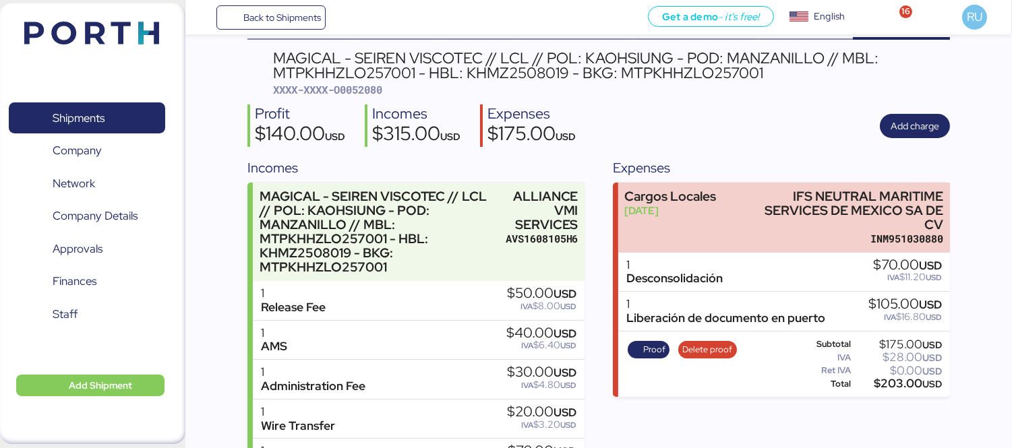
scroll to position [197, 0]
